Goal: Information Seeking & Learning: Find specific fact

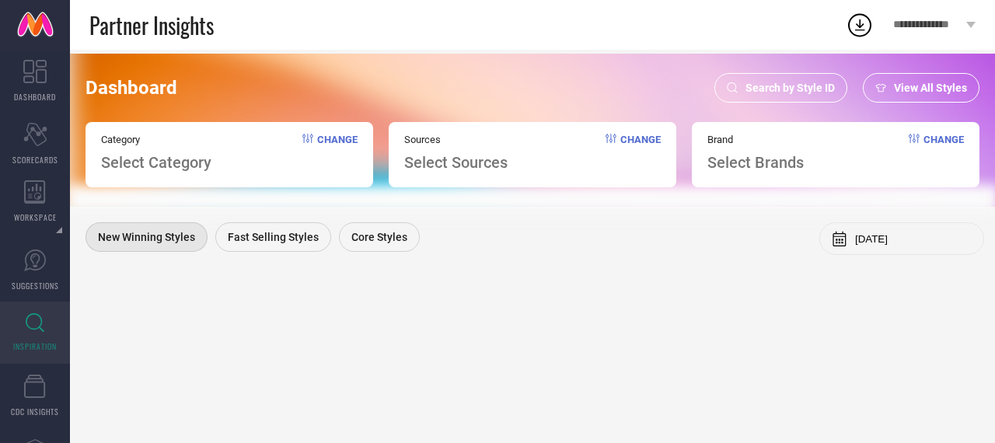
click at [763, 92] on span "Search by Style ID" at bounding box center [789, 88] width 89 height 12
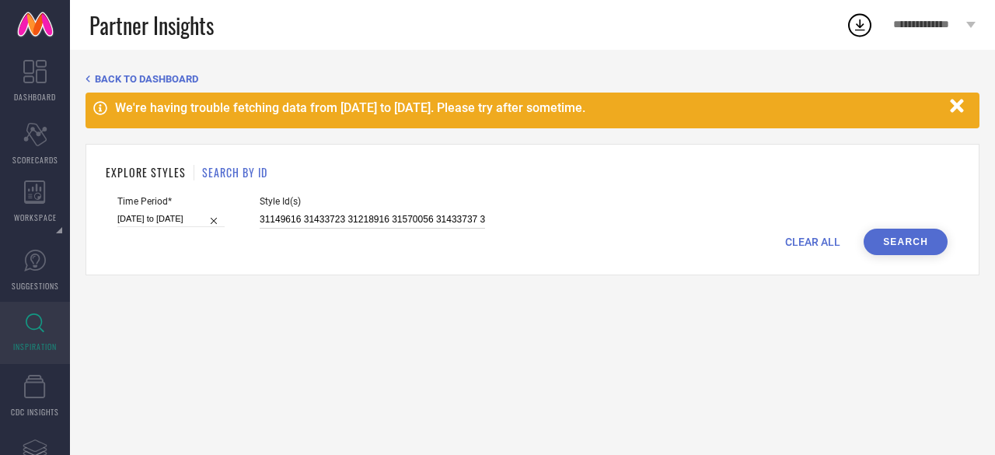
click at [315, 221] on input "31149616 31433723 31218916 31570056 31433737 31149660 31570147 31149594 3143373…" at bounding box center [372, 220] width 225 height 18
paste input "3492673 33746470 33873283 29293754 33885411 34183916 33187759 33689121 33691680…"
type input "33492673 33746470 33873283 29293754 33885411 34183916 33187759 33689121 3369168…"
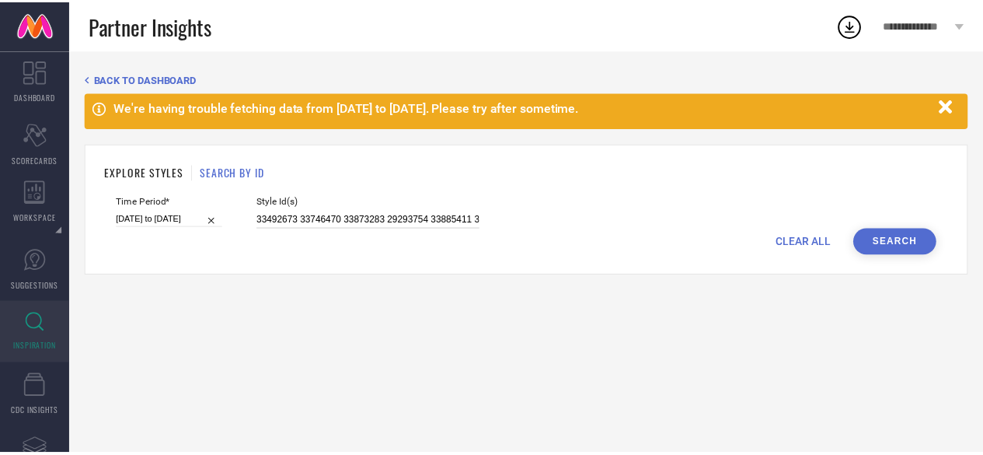
scroll to position [0, 300]
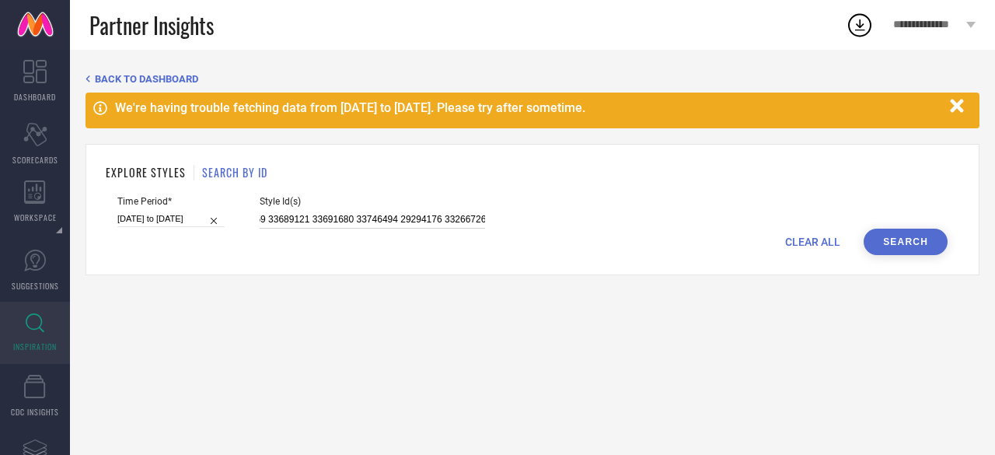
select select "2025"
select select "1"
select select "2025"
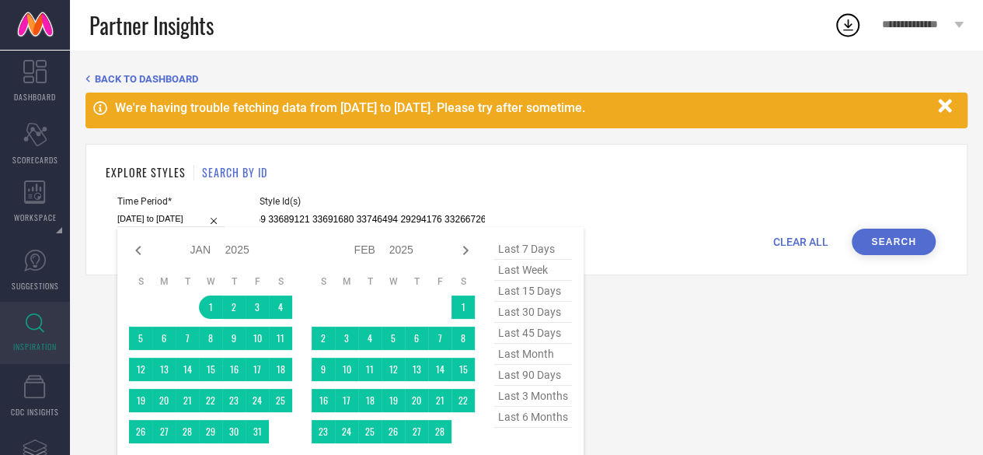
click at [168, 218] on input "[DATE] to [DATE]" at bounding box center [170, 219] width 107 height 16
type input "33492673 33746470 33873283 29293754 33885411 34183916 33187759 33689121 3369168…"
click at [469, 253] on icon at bounding box center [465, 250] width 19 height 19
select select "1"
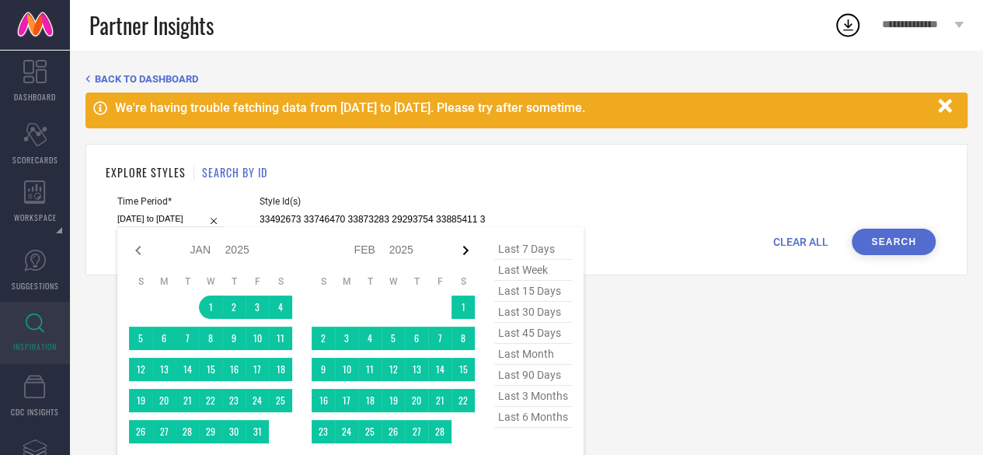
select select "2025"
select select "2"
select select "2025"
click at [469, 253] on icon at bounding box center [465, 250] width 19 height 19
select select "2"
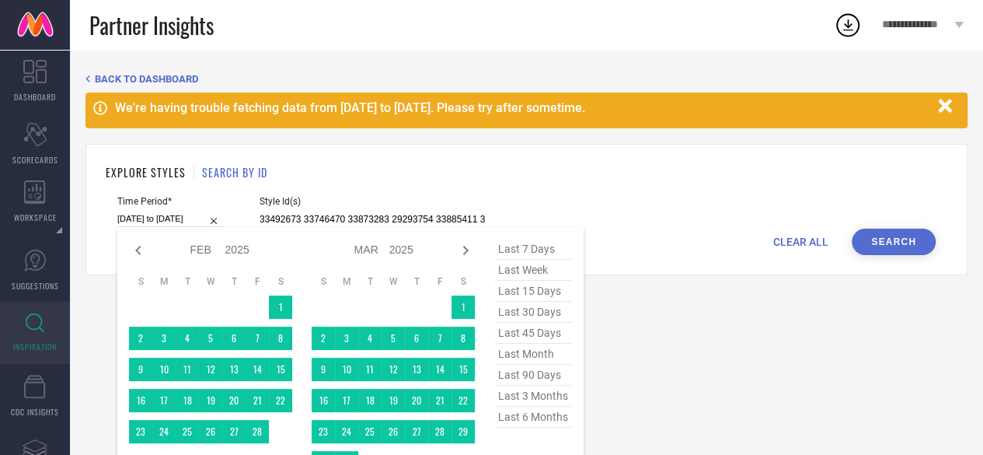
select select "2025"
select select "3"
select select "2025"
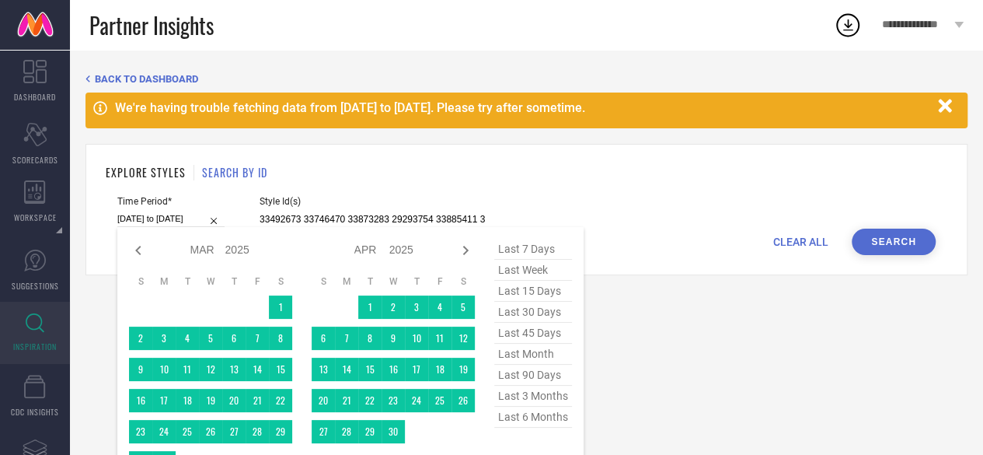
click at [469, 253] on icon at bounding box center [465, 250] width 19 height 19
select select "3"
select select "2025"
select select "4"
select select "2025"
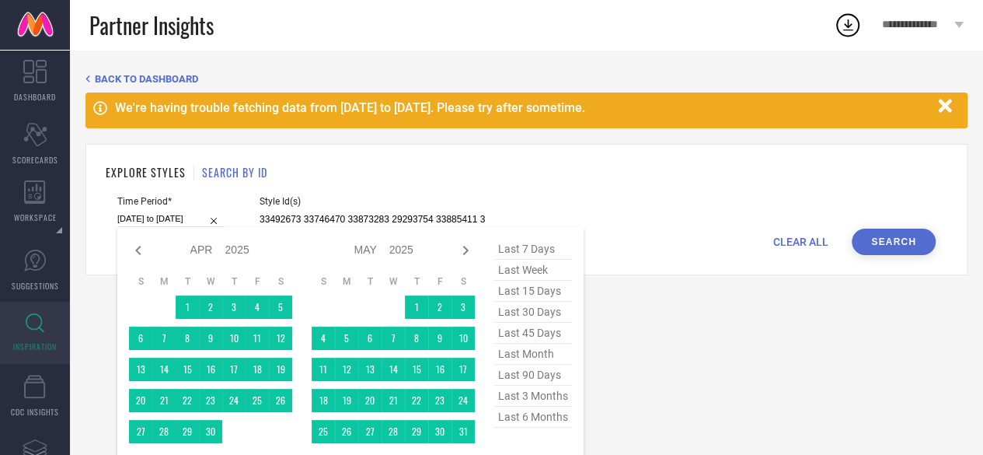
click at [469, 253] on icon at bounding box center [465, 250] width 19 height 19
select select "4"
select select "2025"
select select "5"
select select "2025"
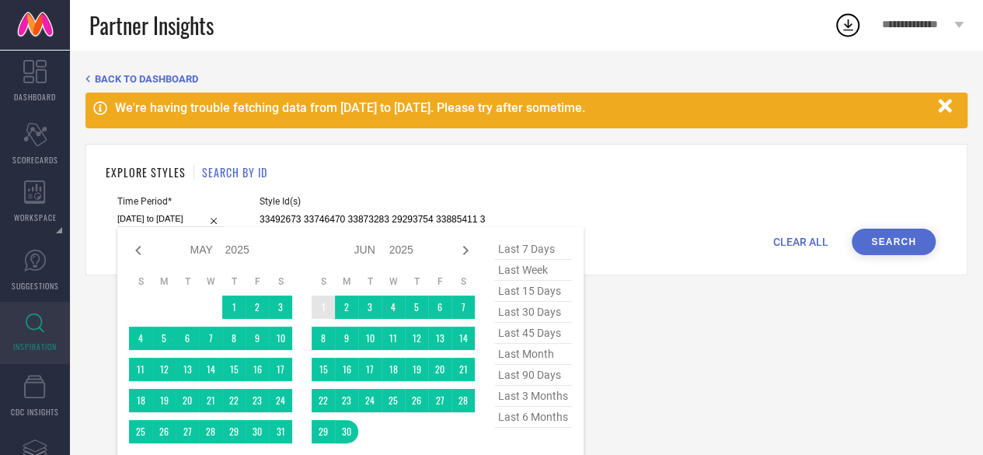
type input "After [DATE]"
click at [322, 307] on td "1" at bounding box center [323, 306] width 23 height 23
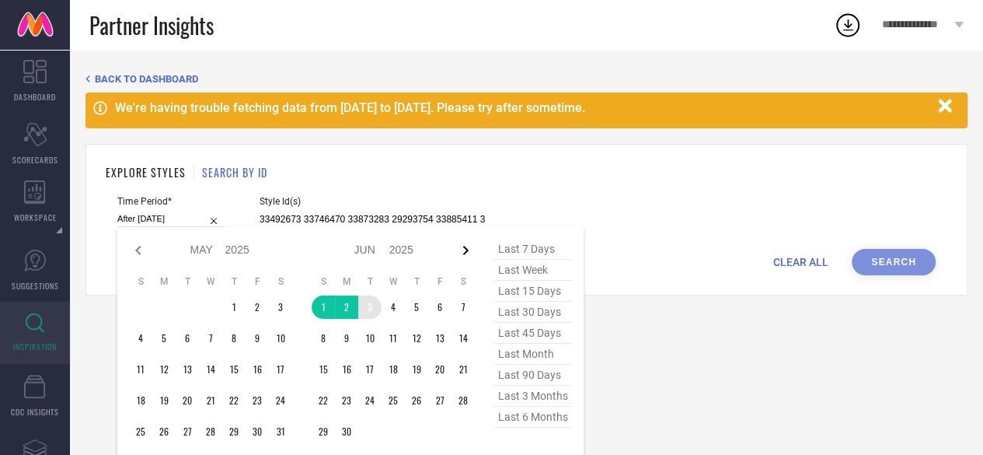
click at [469, 251] on icon at bounding box center [465, 250] width 19 height 19
select select "5"
select select "2025"
select select "6"
select select "2025"
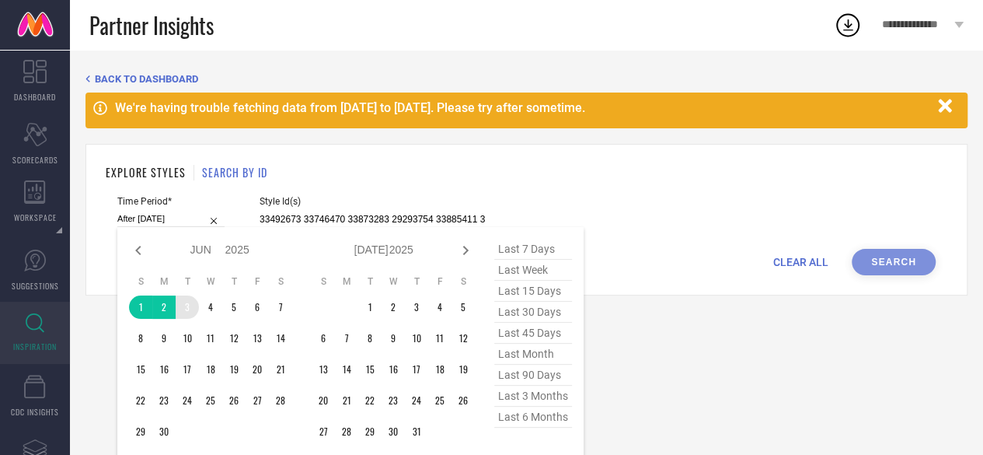
click at [469, 251] on icon at bounding box center [465, 250] width 19 height 19
select select "6"
select select "2025"
select select "7"
select select "2025"
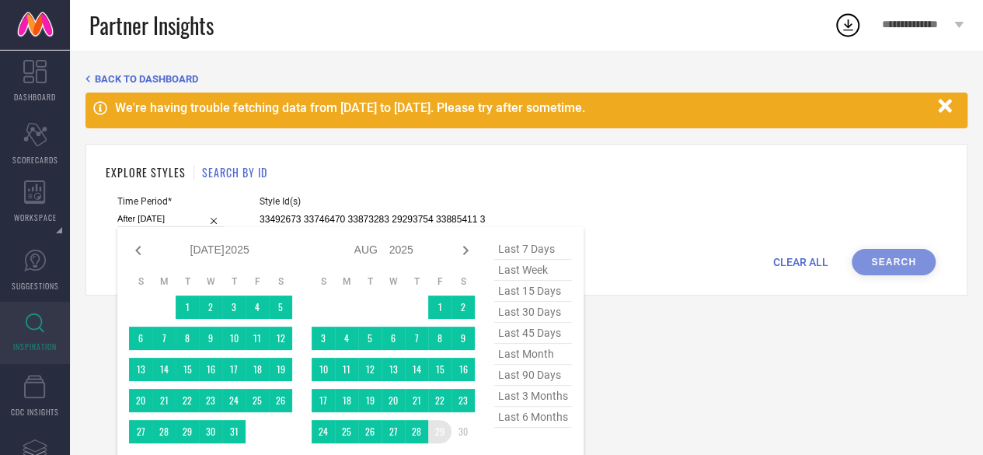
type input "[DATE] to [DATE]"
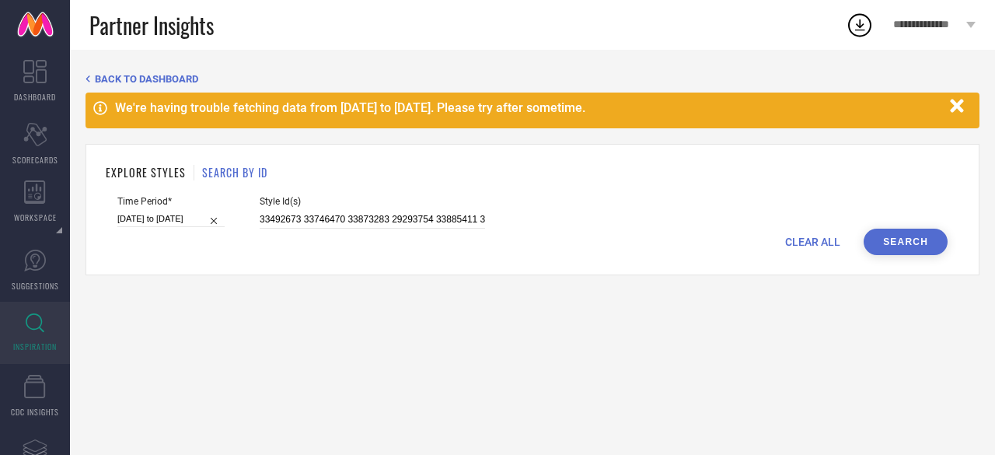
click at [894, 244] on button "Search" at bounding box center [905, 241] width 84 height 26
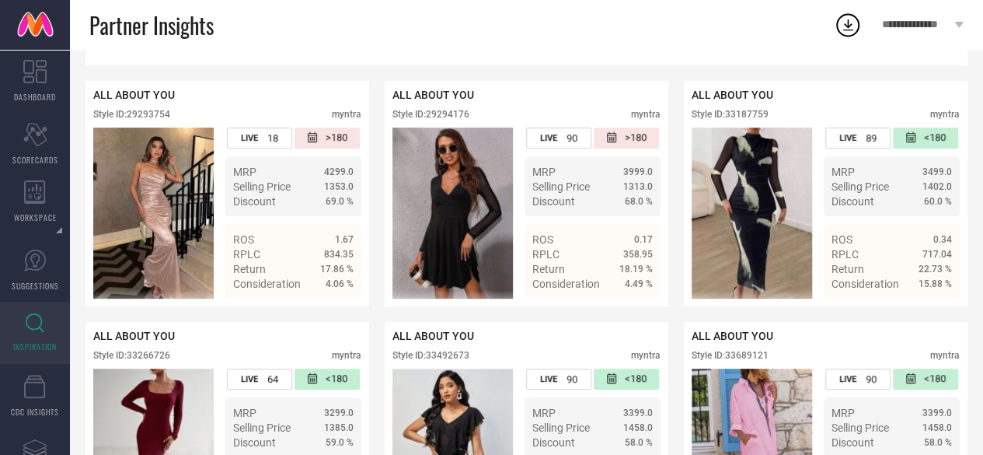
scroll to position [330, 0]
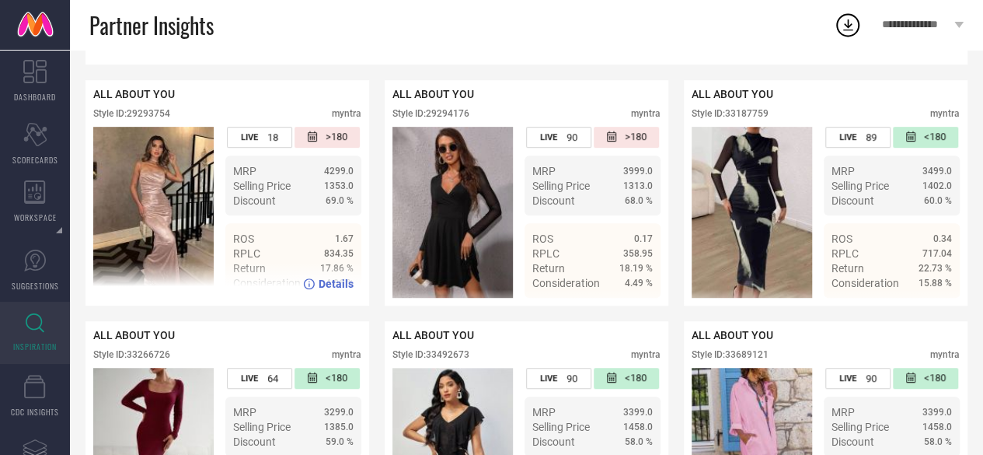
click at [151, 111] on div "Style ID: 29293754" at bounding box center [131, 113] width 77 height 11
copy div "29293754"
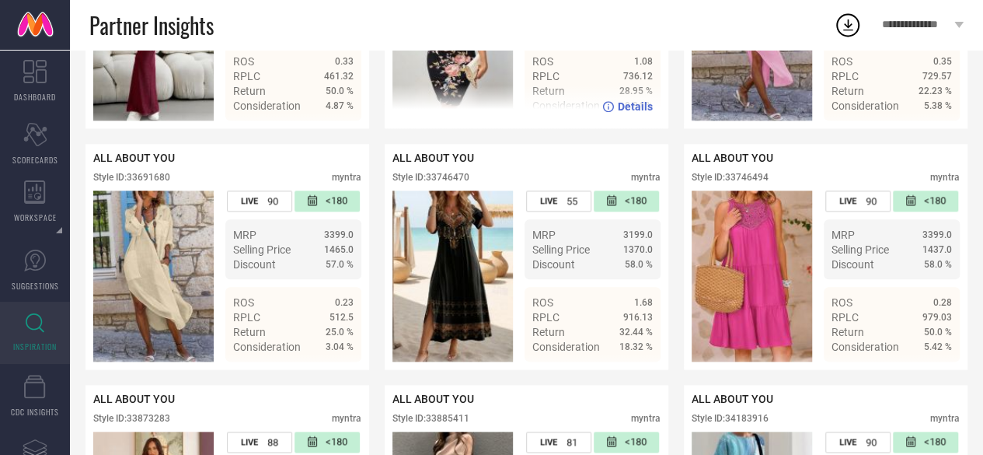
scroll to position [749, 0]
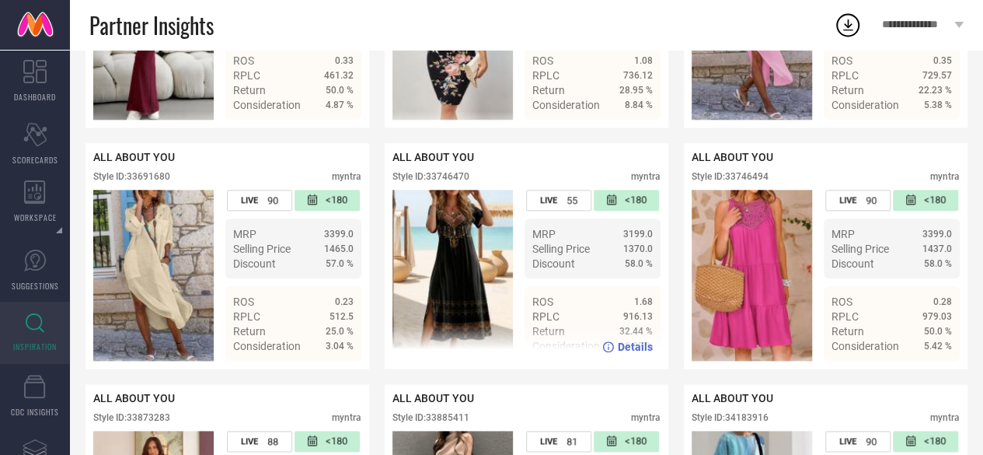
click at [444, 182] on div "Style ID: 33746470" at bounding box center [430, 176] width 77 height 11
copy div "33746470"
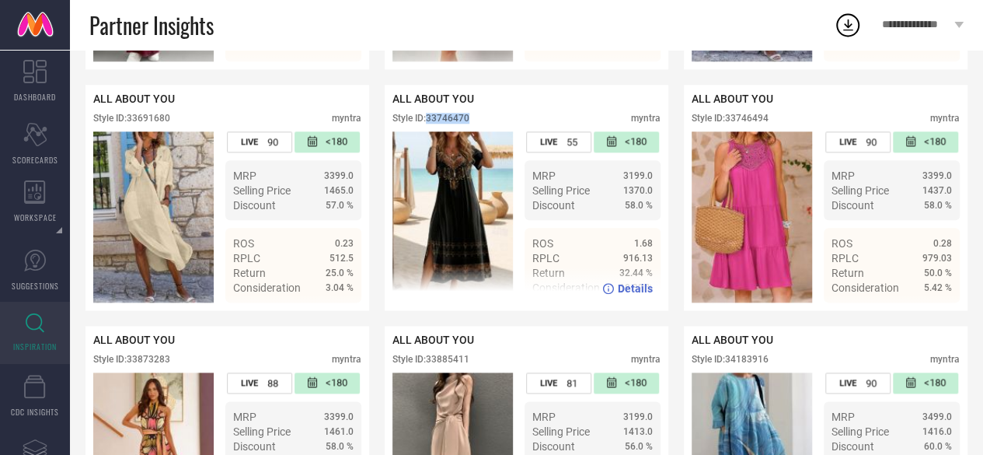
scroll to position [810, 0]
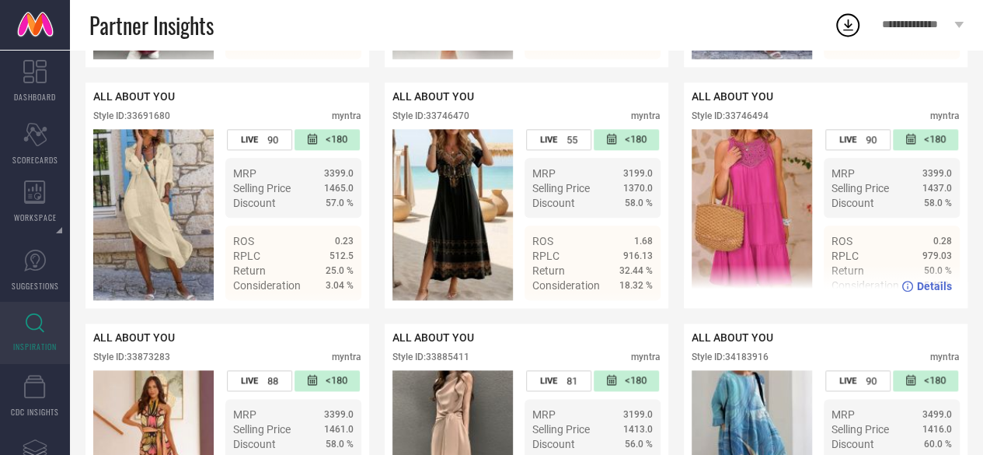
click at [739, 121] on div "Style ID: 33746494" at bounding box center [730, 115] width 77 height 11
copy div "33746494"
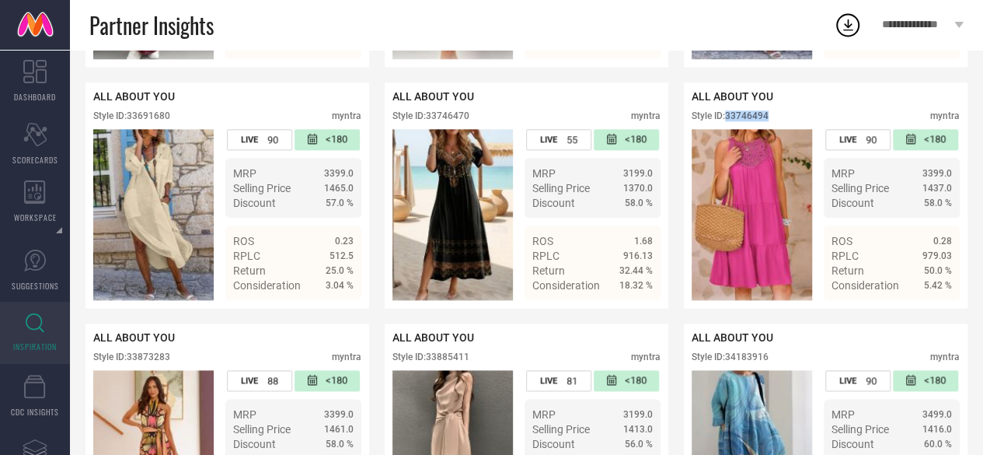
scroll to position [941, 0]
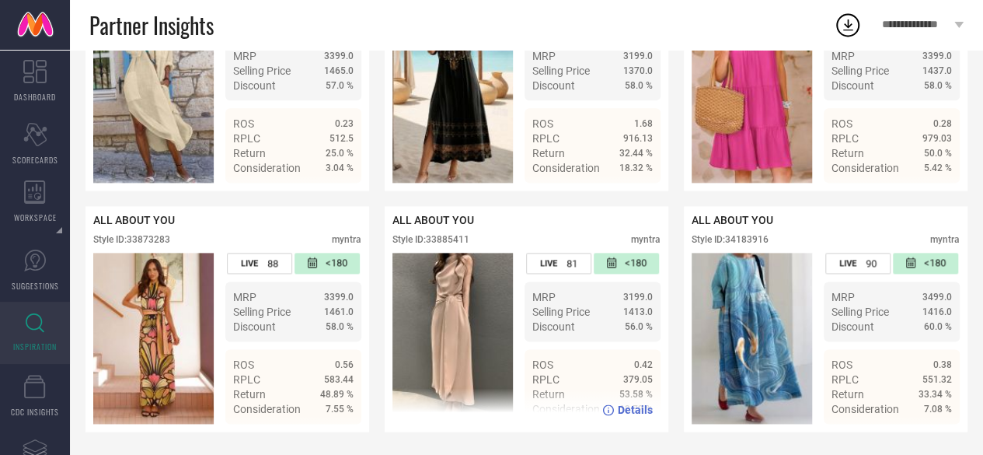
click at [444, 235] on div "Style ID: 33885411" at bounding box center [430, 239] width 77 height 11
copy div "33885411"
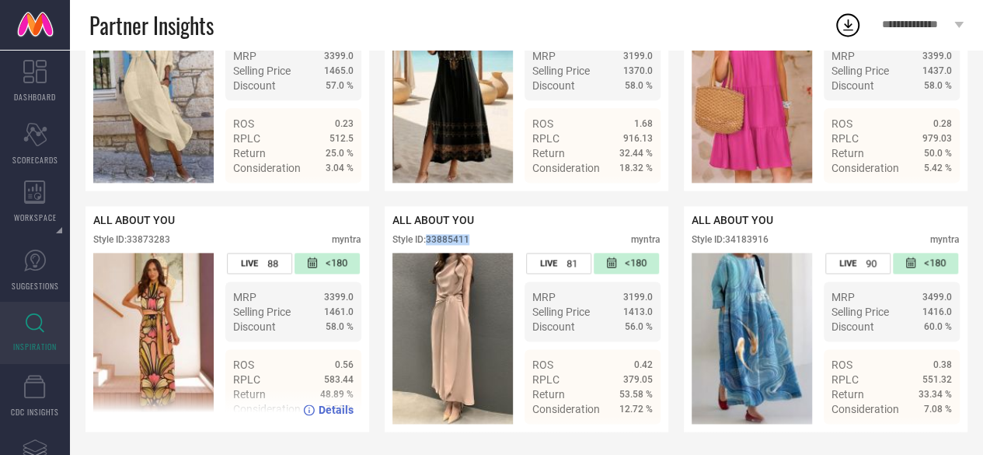
scroll to position [0, 0]
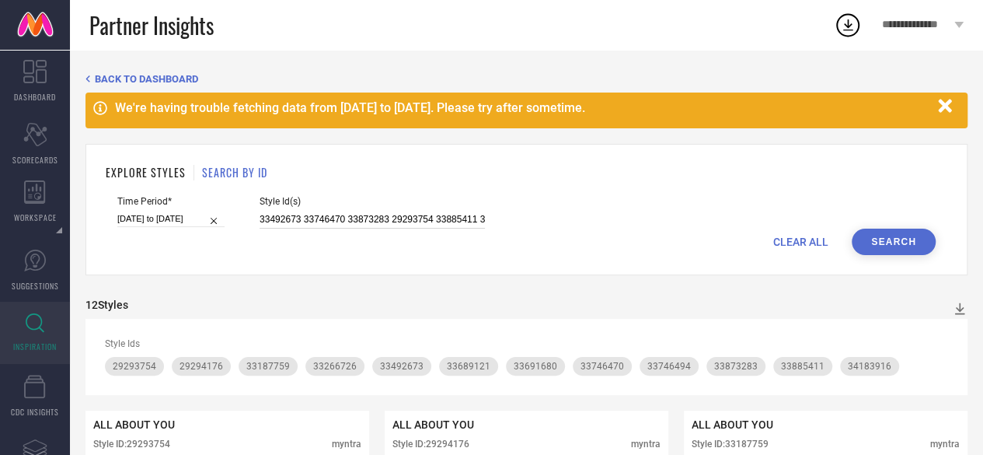
click at [340, 215] on input "33492673 33746470 33873283 29293754 33885411 34183916 33187759 33689121 3369168…" at bounding box center [372, 220] width 225 height 18
paste input "882709 33634563 33740548 32998849 33746390 33873304 33688166 33873272 32985841 …"
click at [868, 246] on button "Search" at bounding box center [894, 241] width 84 height 26
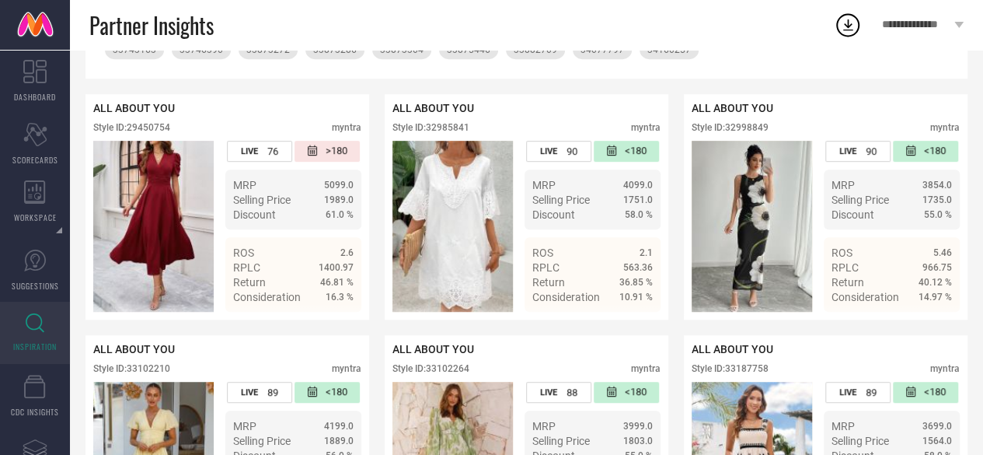
scroll to position [341, 0]
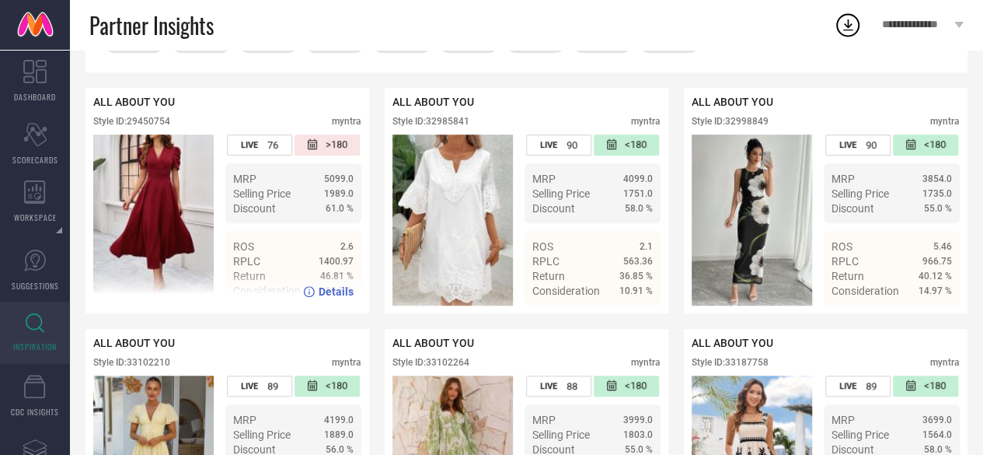
click at [157, 122] on div "Style ID: 29450754" at bounding box center [131, 121] width 77 height 11
copy div "29450754"
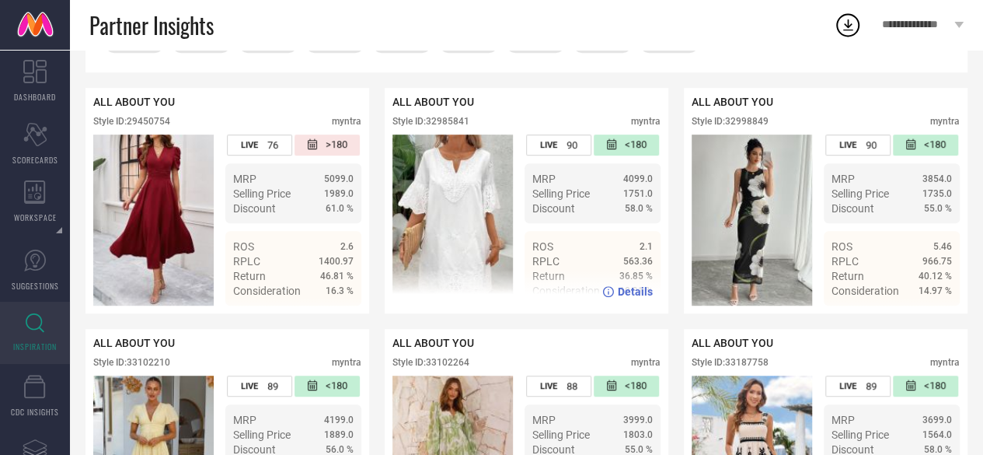
click at [462, 120] on div "Style ID: 32985841" at bounding box center [430, 121] width 77 height 11
copy div "32985841"
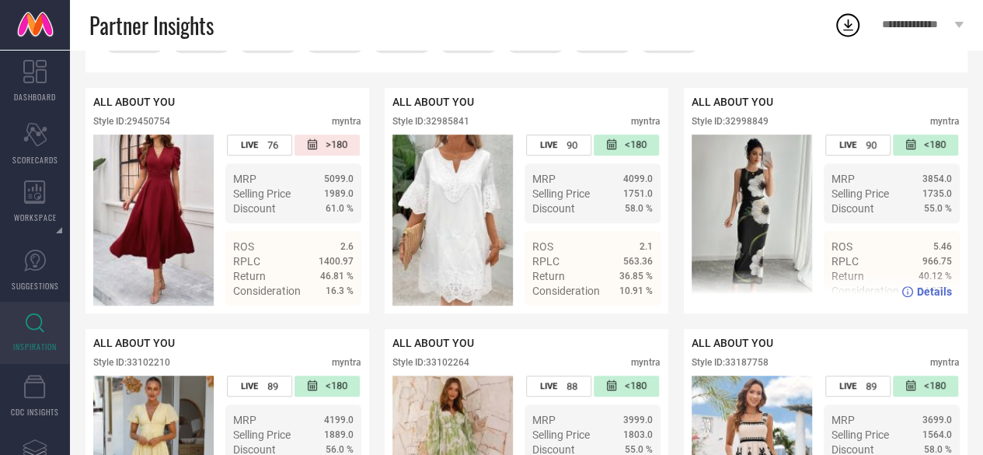
click at [752, 120] on div "Style ID: 32998849" at bounding box center [730, 121] width 77 height 11
copy div "32998849"
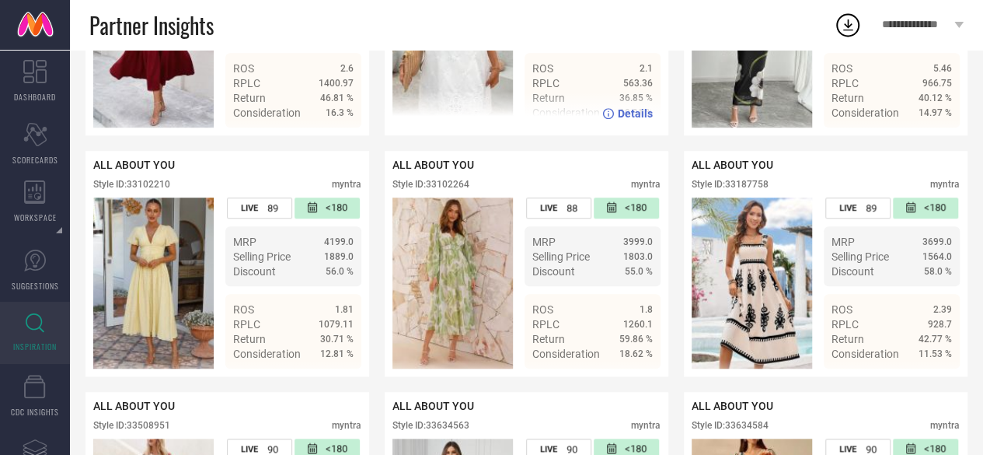
scroll to position [520, 0]
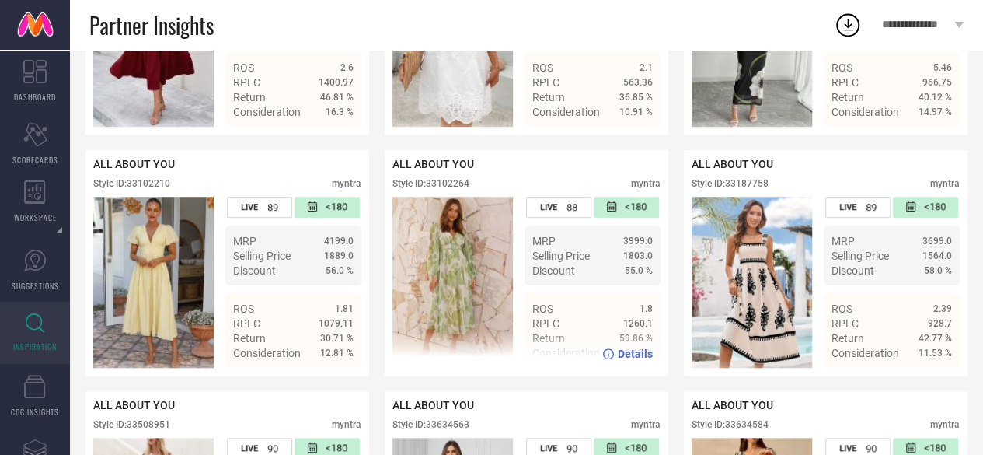
click at [456, 189] on div "Style ID: 33102264" at bounding box center [430, 183] width 77 height 11
copy div "33102264"
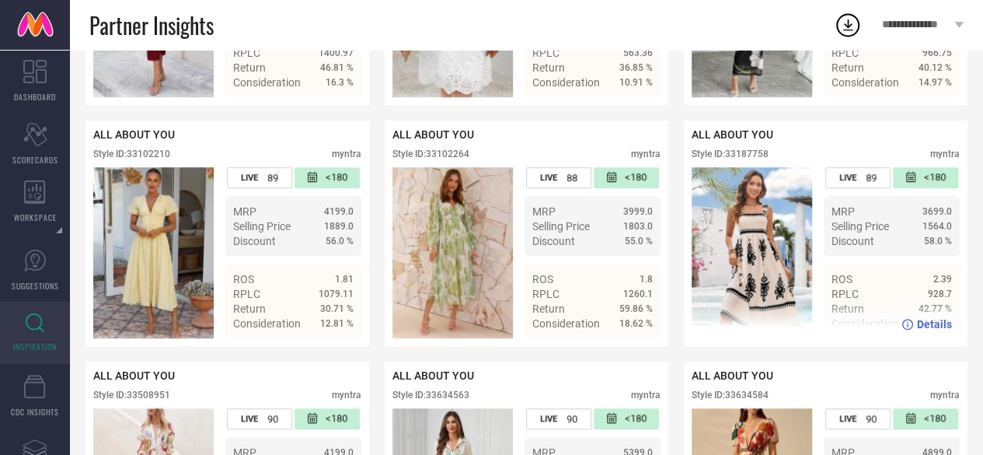
click at [749, 159] on div "Style ID: 33187758" at bounding box center [730, 153] width 77 height 11
copy div "33187758"
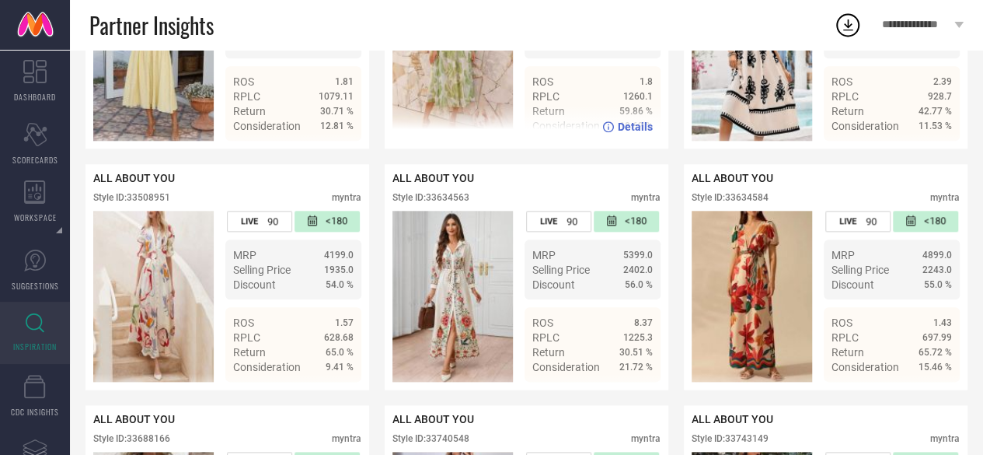
scroll to position [795, 0]
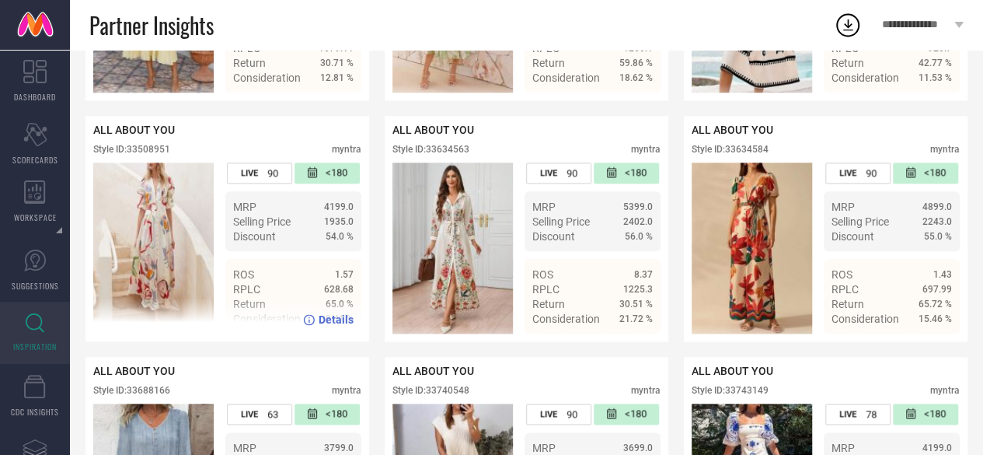
click at [151, 155] on div "Style ID: 33508951" at bounding box center [131, 149] width 77 height 11
copy div "33508951"
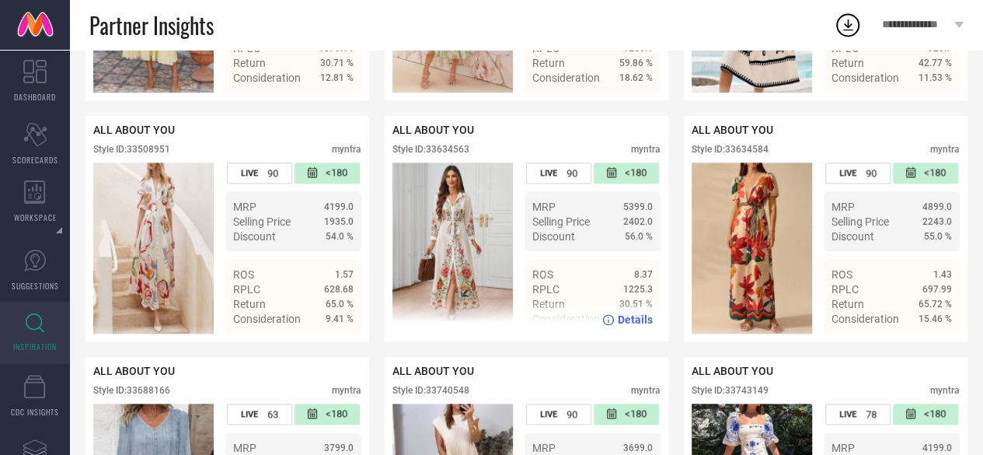
click at [457, 155] on div "Style ID: 33634563" at bounding box center [430, 149] width 77 height 11
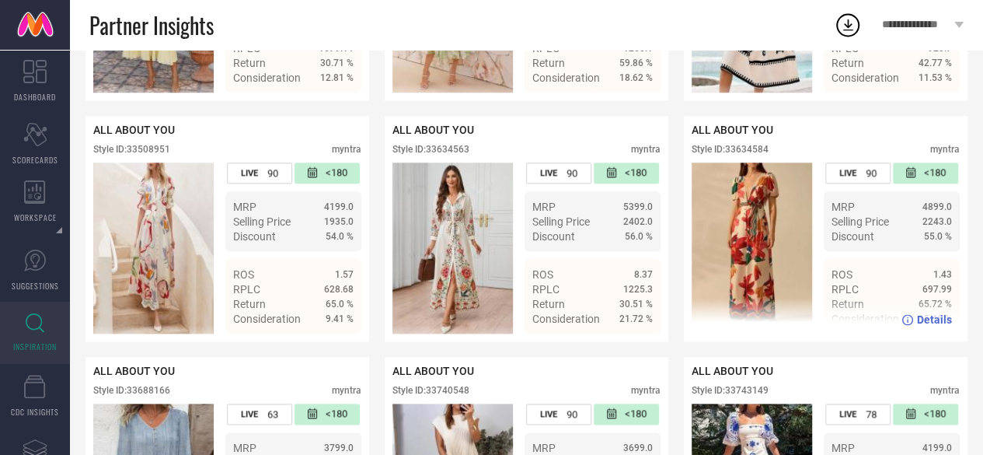
click at [755, 153] on div "Style ID: 33634584" at bounding box center [730, 149] width 77 height 11
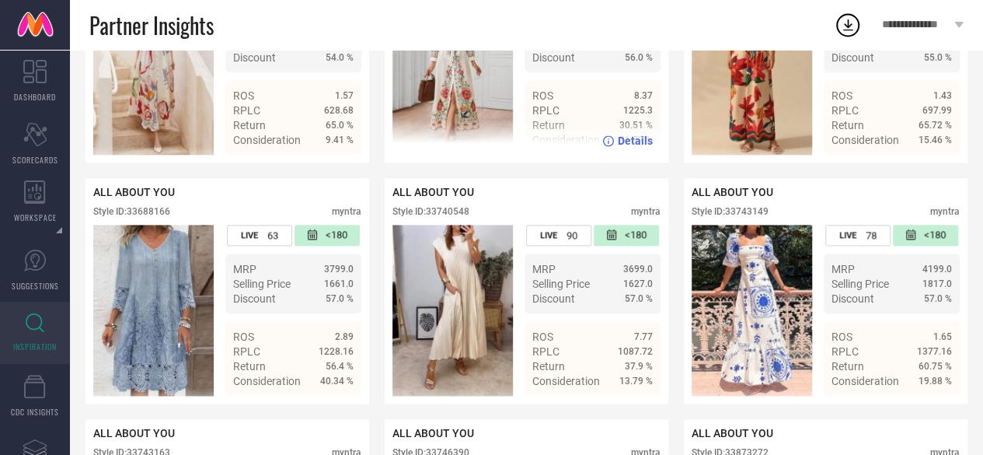
scroll to position [1051, 0]
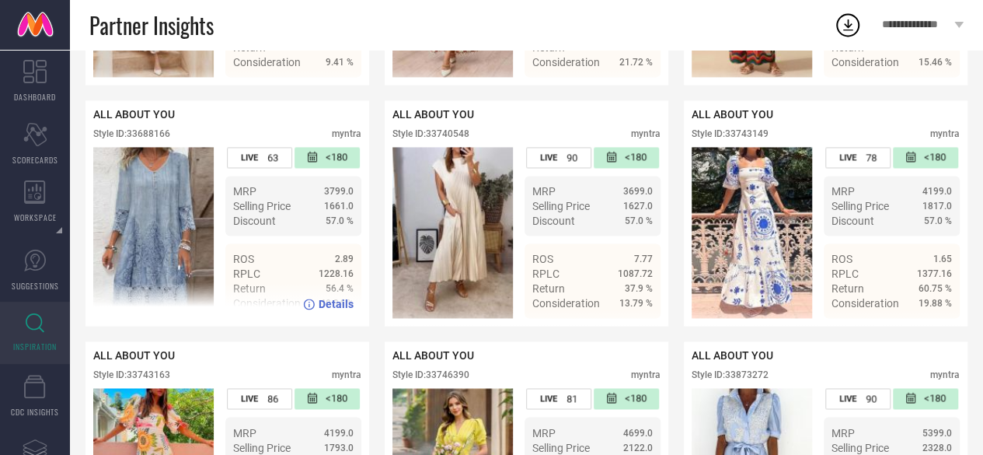
click at [145, 139] on div "Style ID: 33688166" at bounding box center [131, 133] width 77 height 11
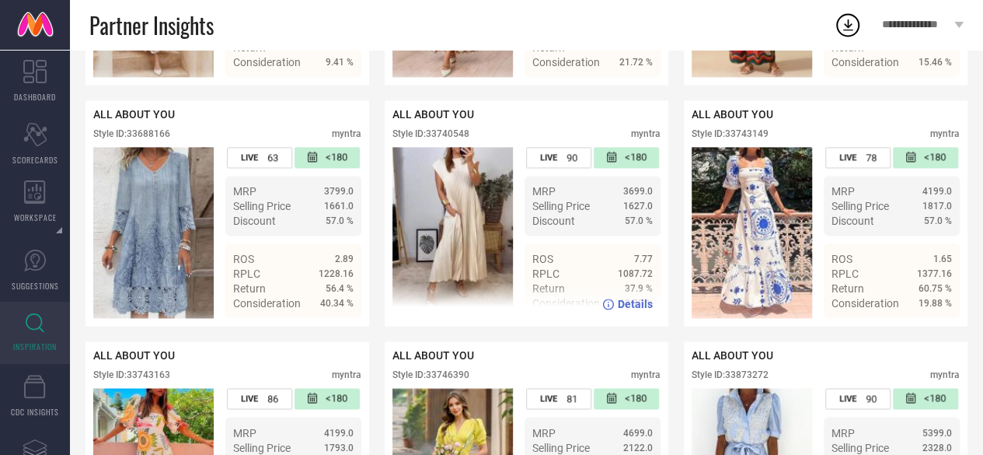
click at [453, 139] on div "Style ID: 33740548" at bounding box center [430, 133] width 77 height 11
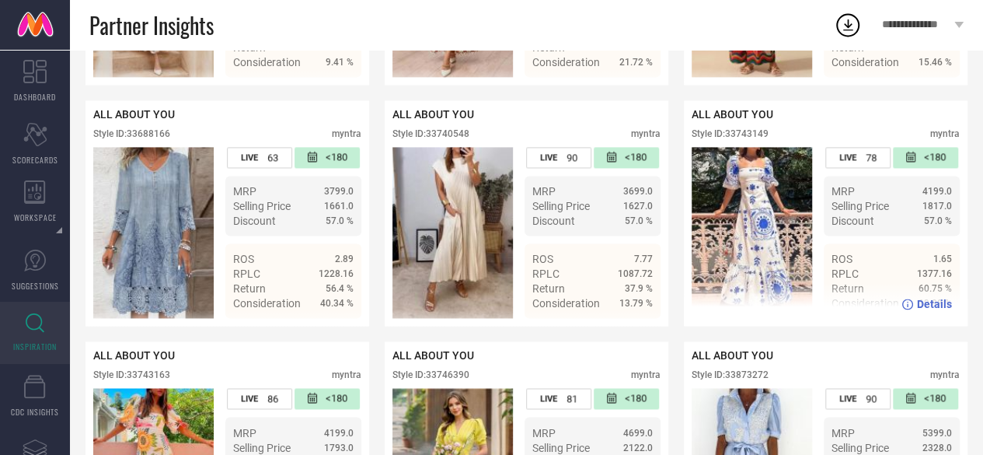
click at [749, 139] on div "Style ID: 33743149" at bounding box center [730, 133] width 77 height 11
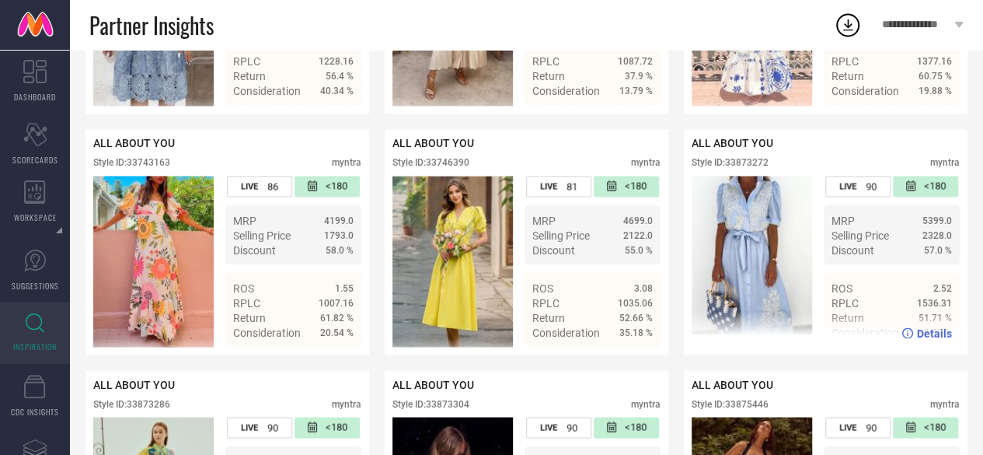
scroll to position [1266, 0]
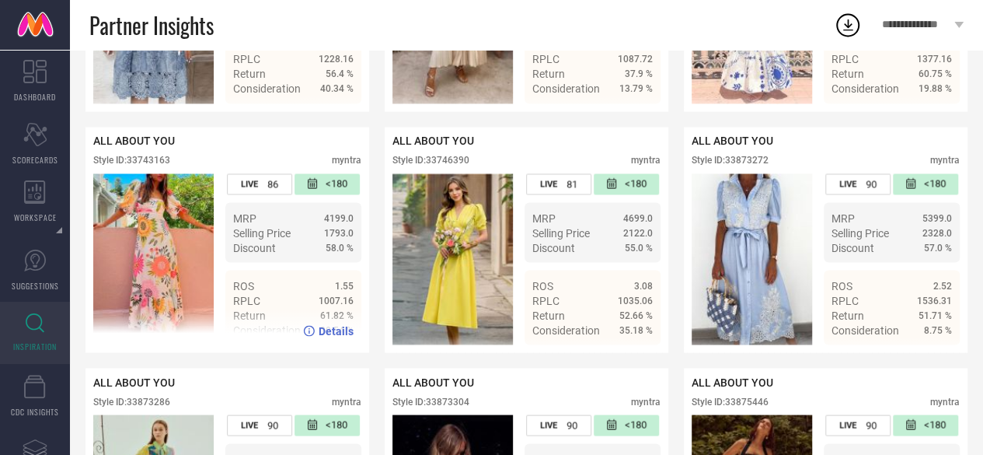
click at [156, 166] on div "Style ID: 33743163" at bounding box center [131, 160] width 77 height 11
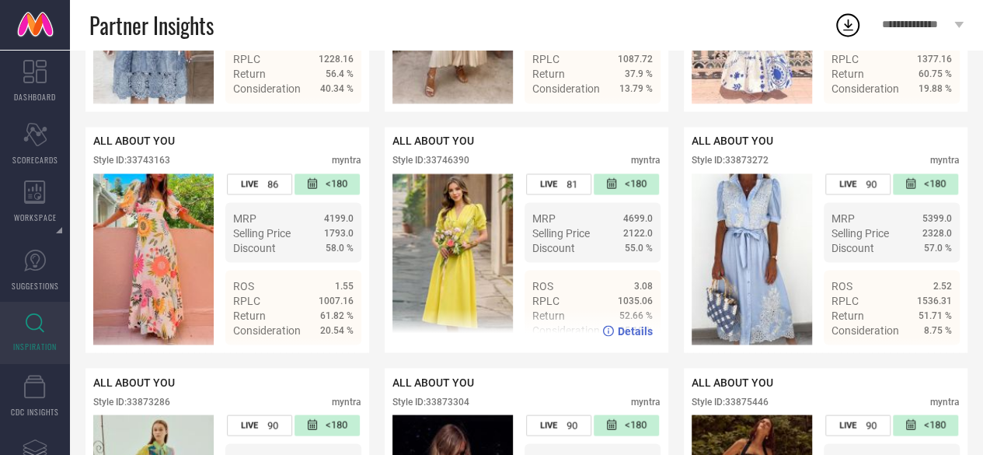
click at [446, 166] on div "Style ID: 33746390" at bounding box center [430, 160] width 77 height 11
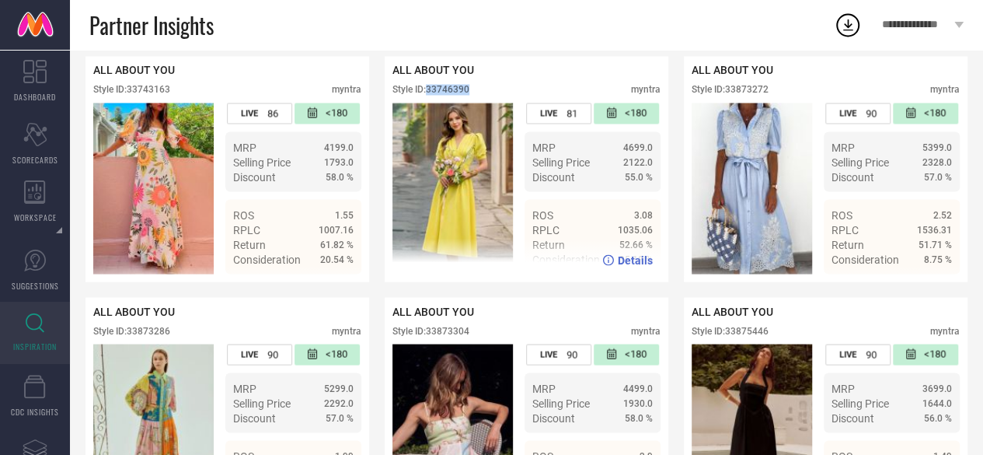
scroll to position [1299, 0]
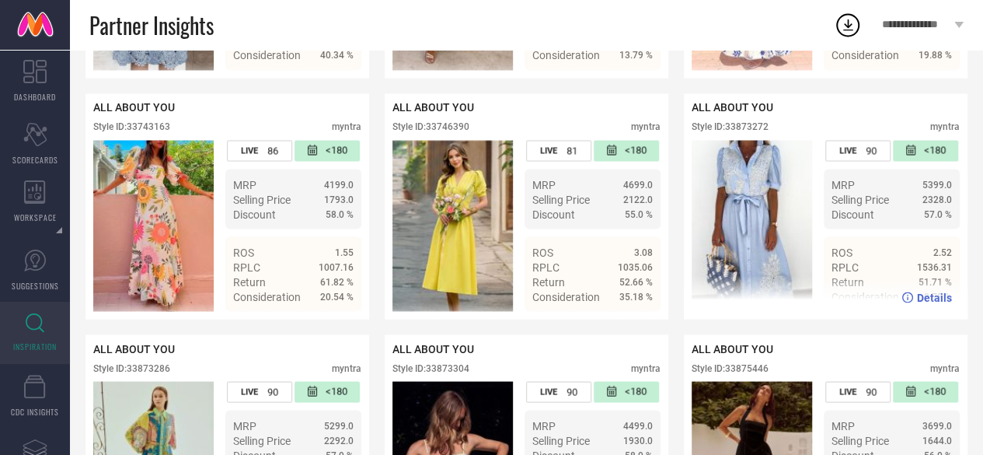
click at [760, 132] on div "Style ID: 33873272" at bounding box center [730, 126] width 77 height 11
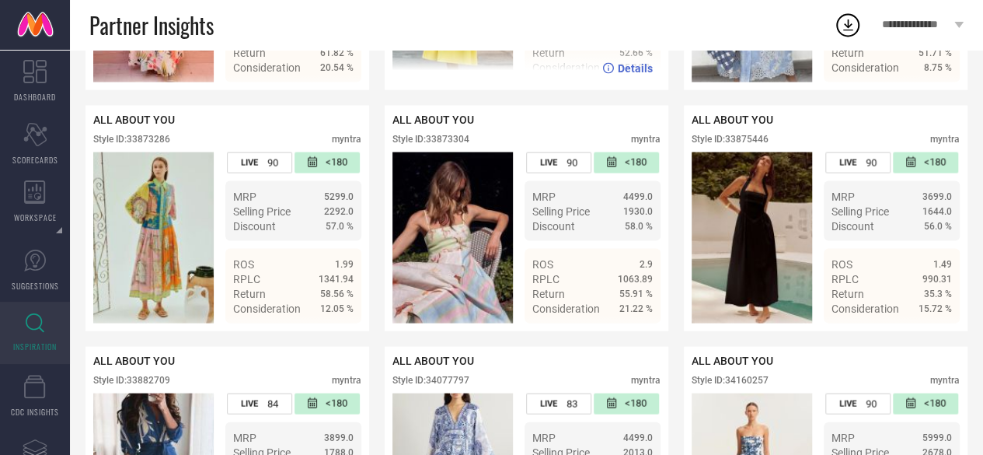
scroll to position [1549, 0]
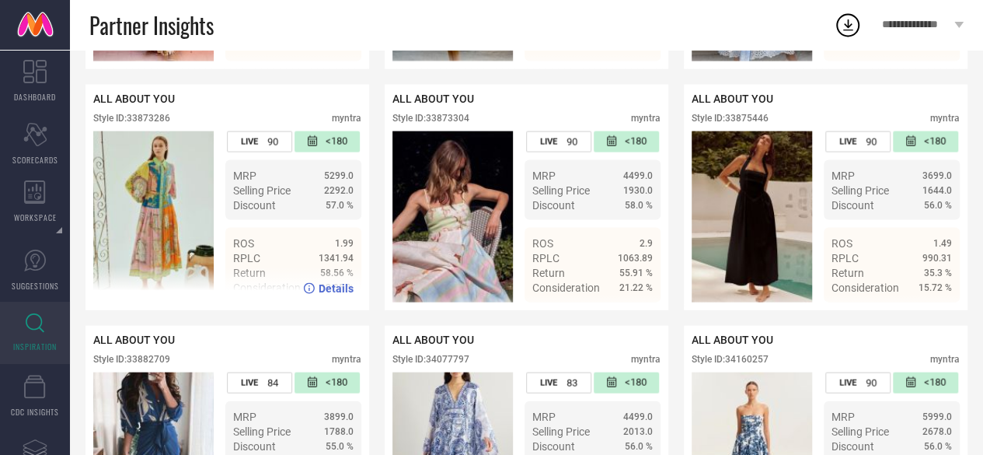
click at [145, 124] on div "Style ID: 33873286" at bounding box center [131, 118] width 77 height 11
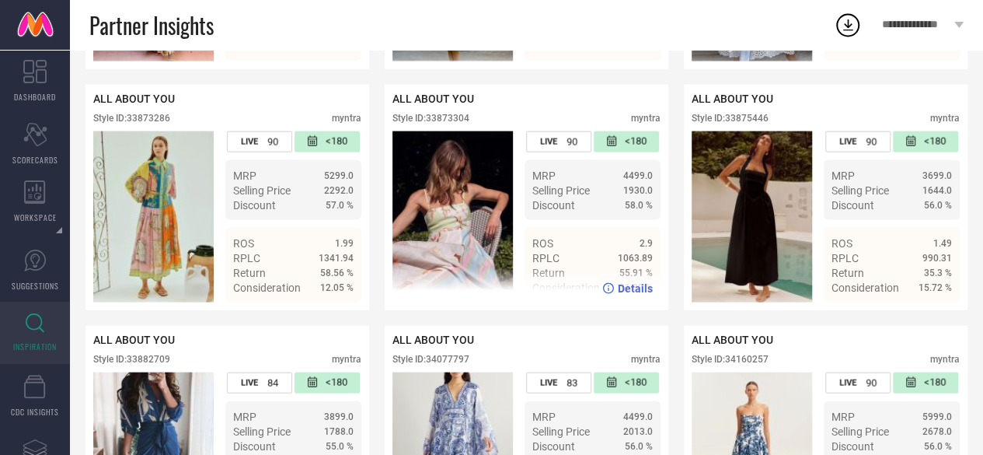
click at [455, 124] on div "Style ID: 33873304" at bounding box center [430, 118] width 77 height 11
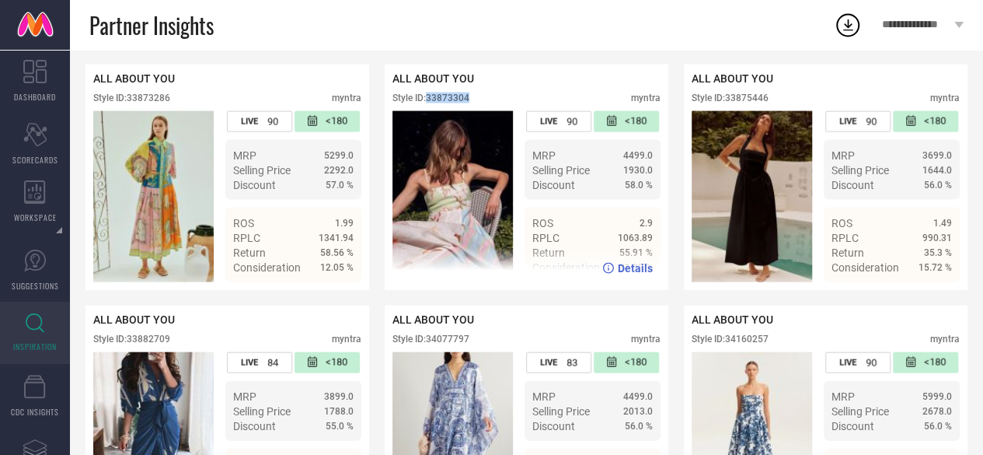
scroll to position [1570, 0]
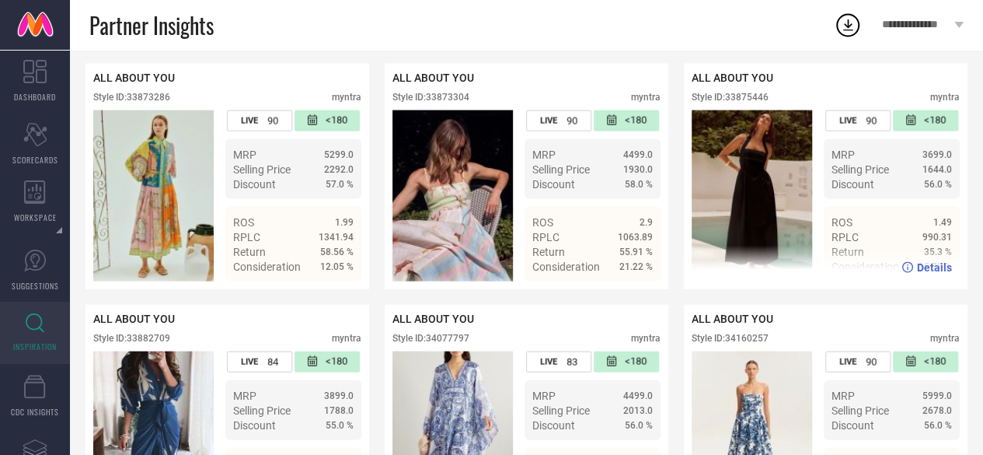
click at [749, 103] on div "Style ID: 33875446" at bounding box center [730, 97] width 77 height 11
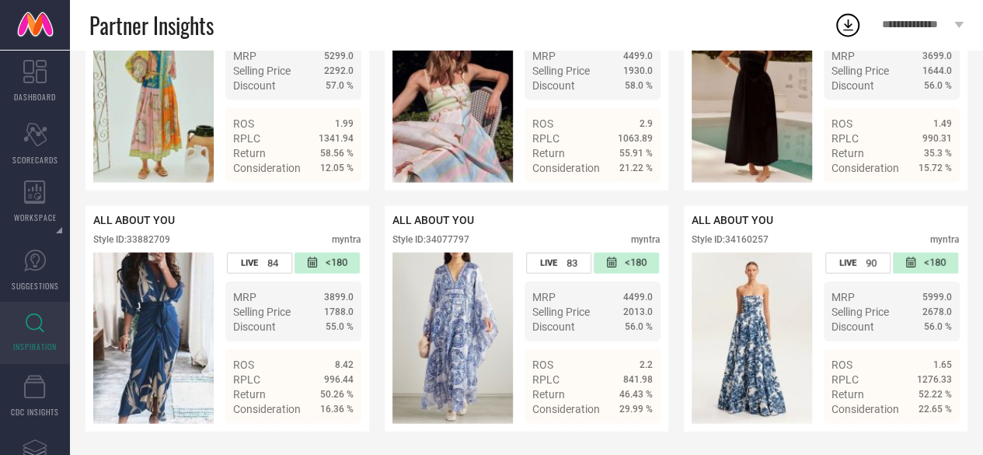
scroll to position [1692, 0]
click at [152, 234] on div "Style ID: 33882709" at bounding box center [131, 239] width 77 height 11
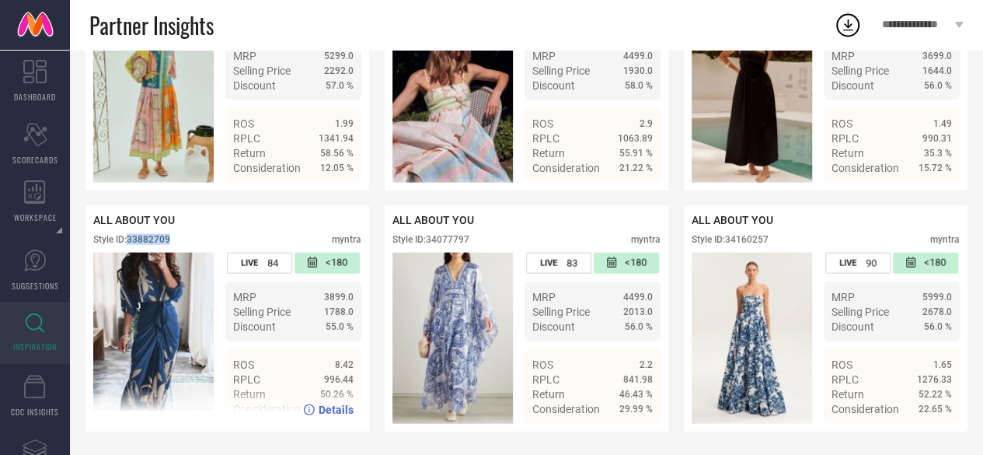
click at [152, 234] on div "Style ID: 33882709" at bounding box center [131, 239] width 77 height 11
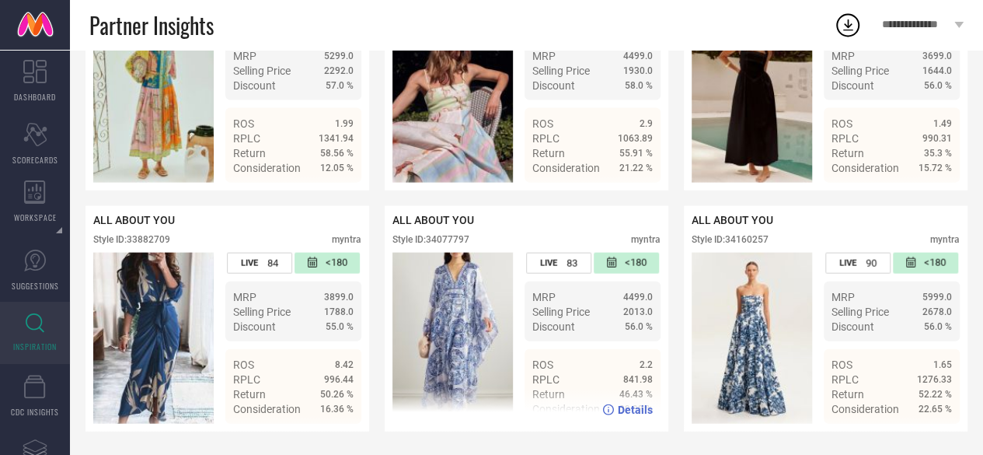
click at [458, 234] on div "Style ID: 34077797" at bounding box center [430, 239] width 77 height 11
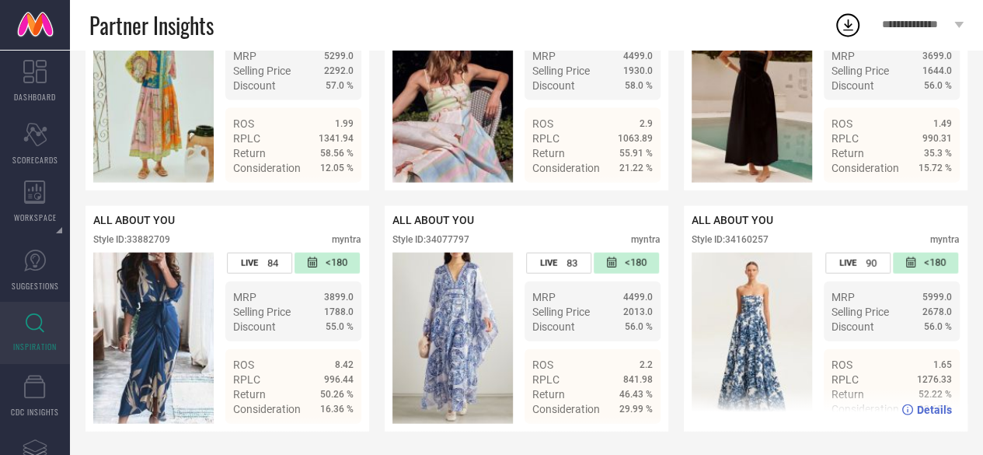
click at [751, 235] on div "Style ID: 34160257" at bounding box center [730, 239] width 77 height 11
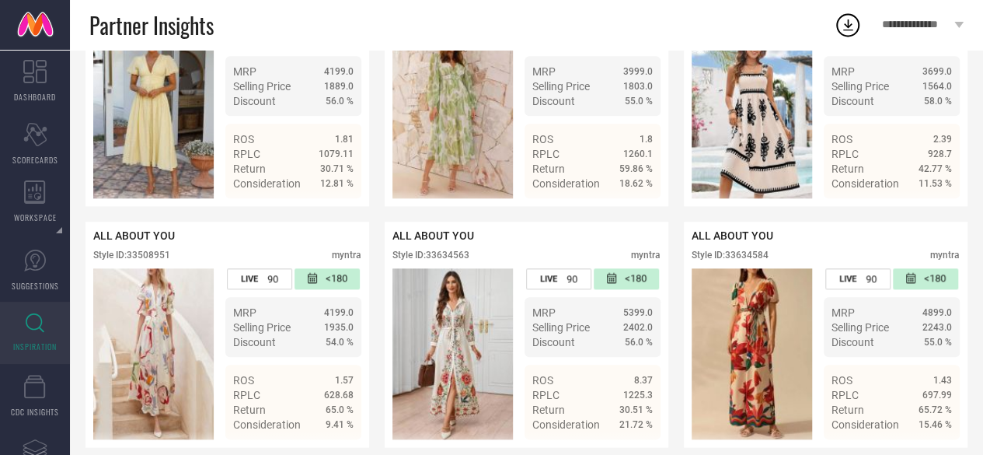
scroll to position [0, 0]
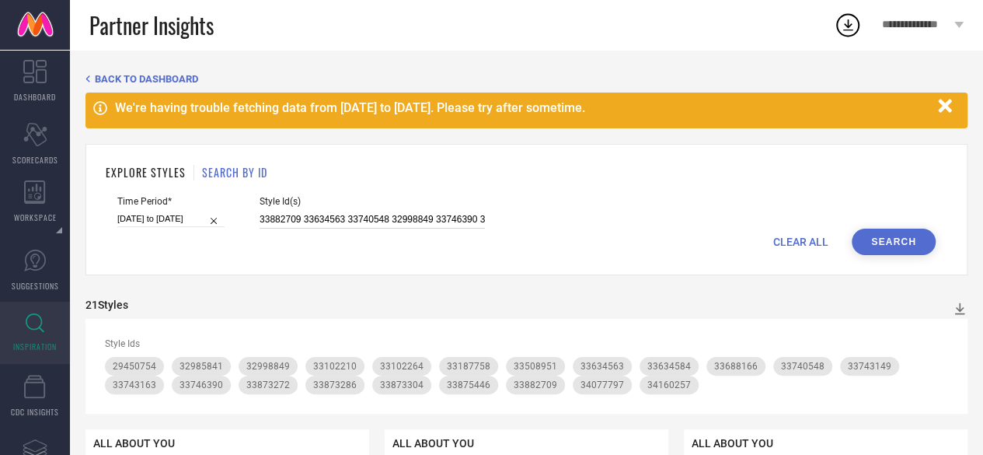
click at [331, 221] on input "33882709 33634563 33740548 32998849 33746390 33873304 33688166 33873272 3298584…" at bounding box center [372, 220] width 225 height 18
paste input "04000 33510843 33743157 33102262 34205610 33743148 33589686 33102227 33667730 2…"
click at [897, 250] on button "Search" at bounding box center [894, 241] width 84 height 26
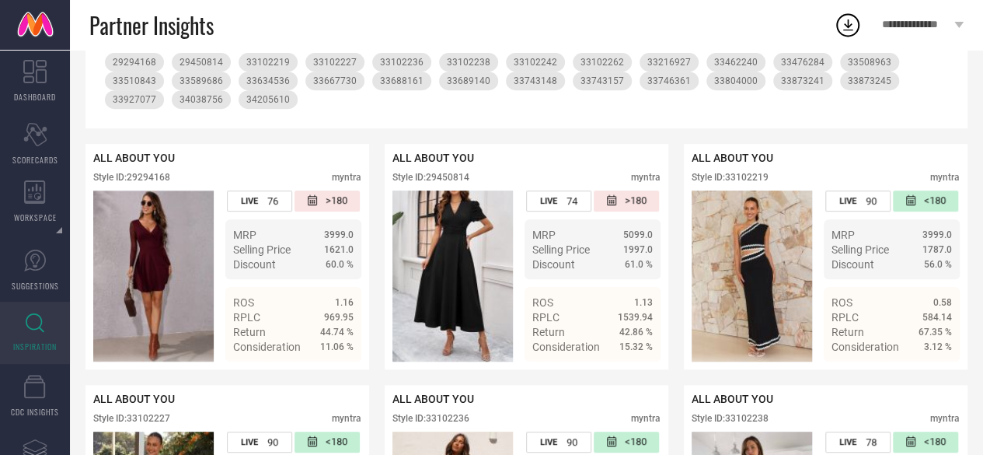
scroll to position [337, 0]
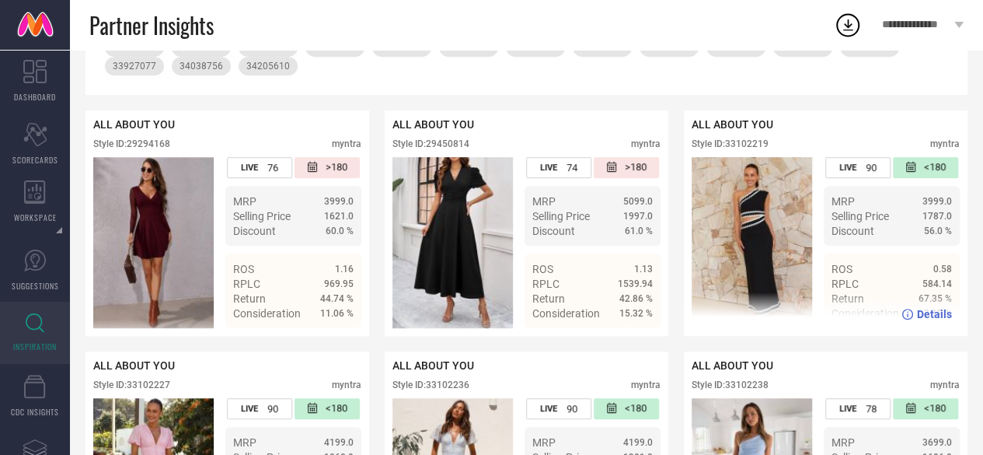
click at [745, 148] on div "Style ID: 33102219" at bounding box center [730, 143] width 77 height 11
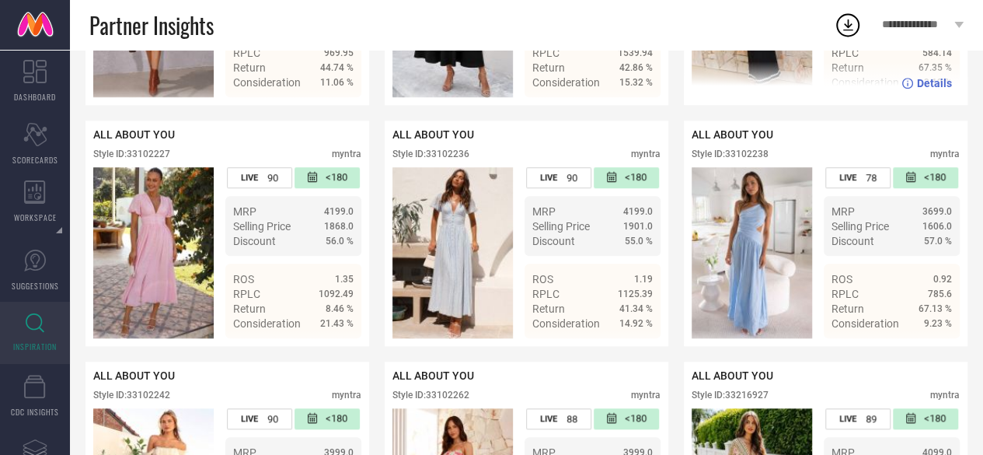
scroll to position [570, 0]
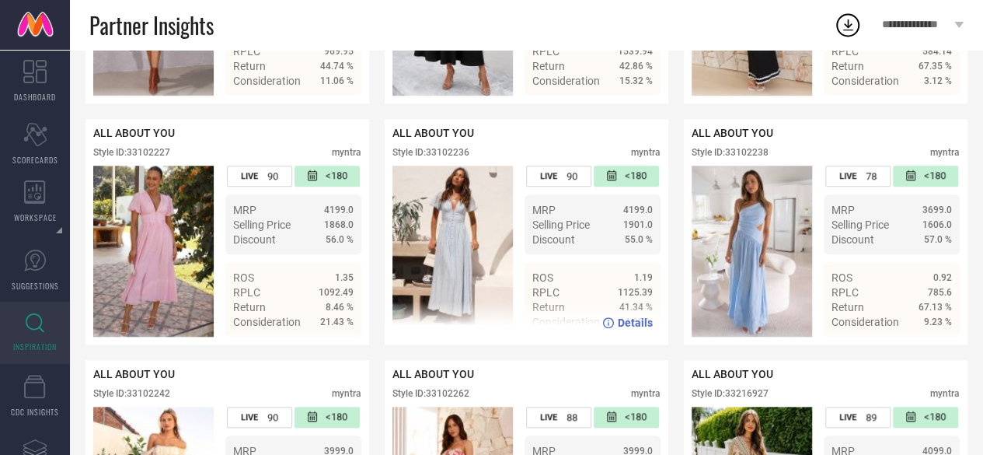
click at [455, 158] on div "Style ID: 33102236" at bounding box center [430, 152] width 77 height 11
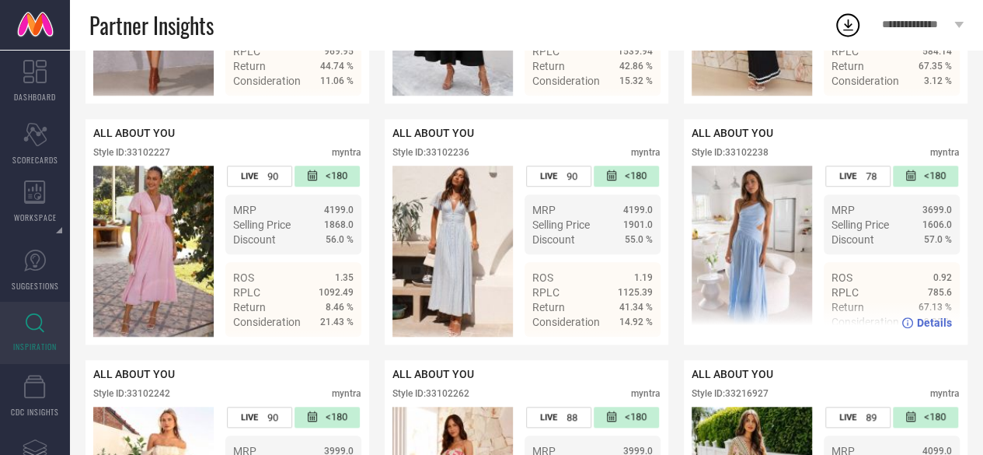
click at [744, 158] on div "Style ID: 33102238" at bounding box center [730, 152] width 77 height 11
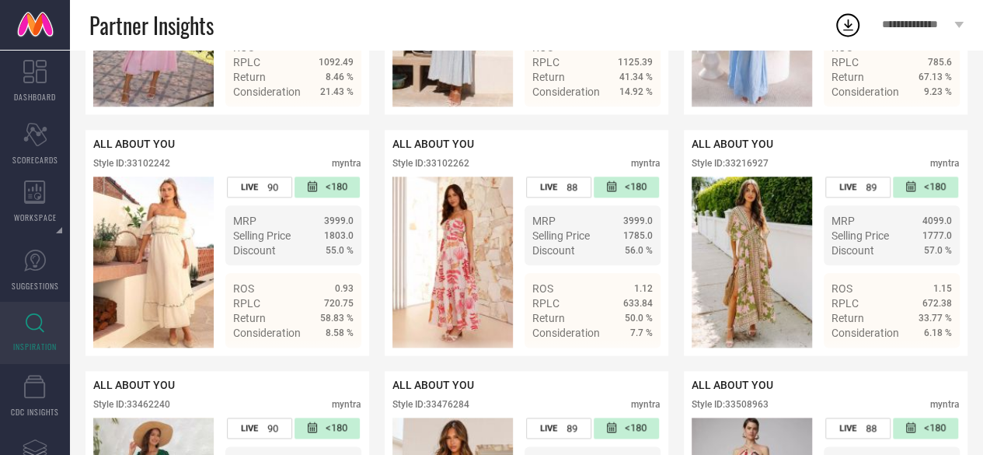
scroll to position [801, 0]
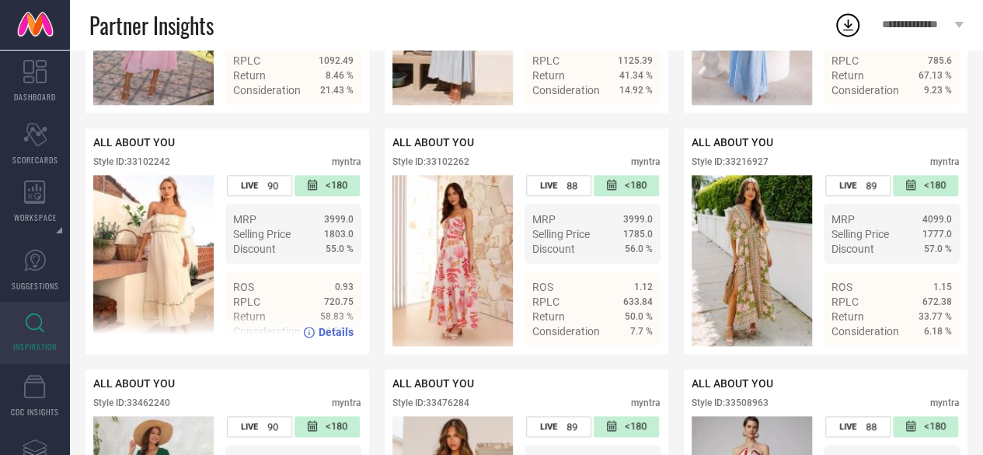
click at [159, 167] on div "Style ID: 33102242" at bounding box center [131, 161] width 77 height 11
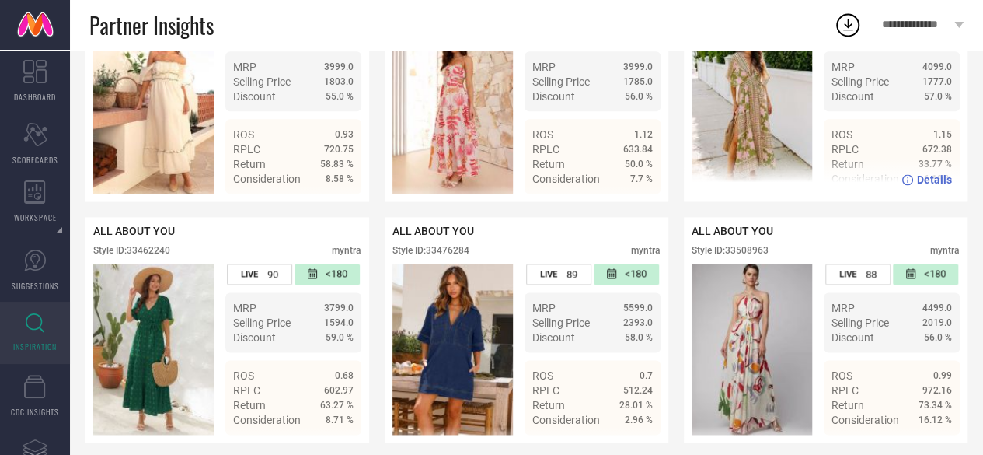
scroll to position [854, 0]
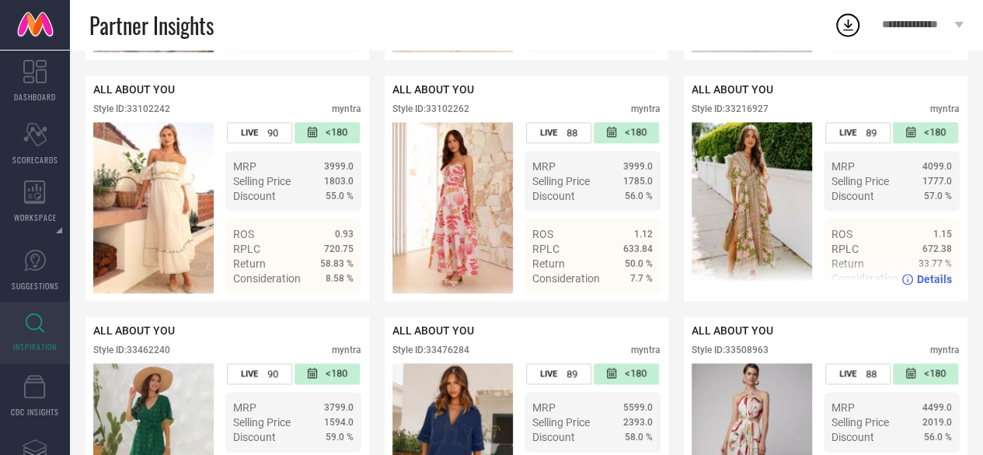
click at [752, 114] on div "Style ID: 33216927" at bounding box center [730, 108] width 77 height 11
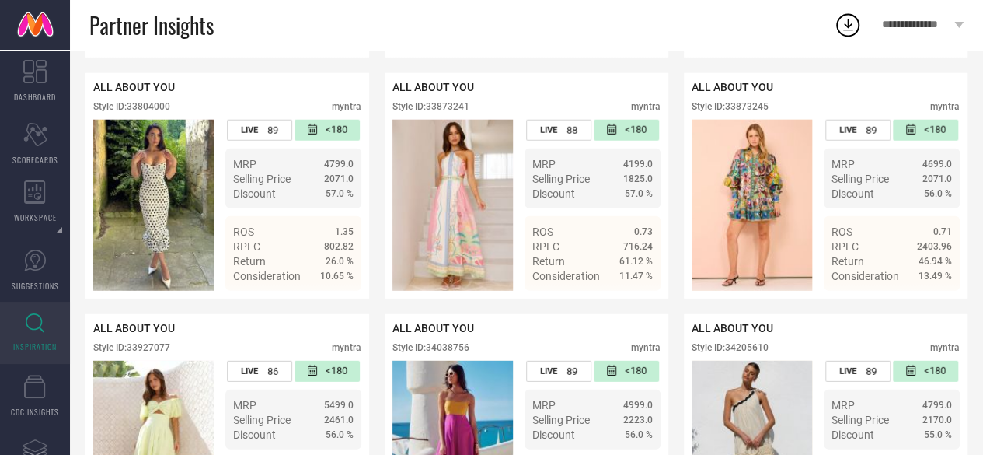
scroll to position [2005, 0]
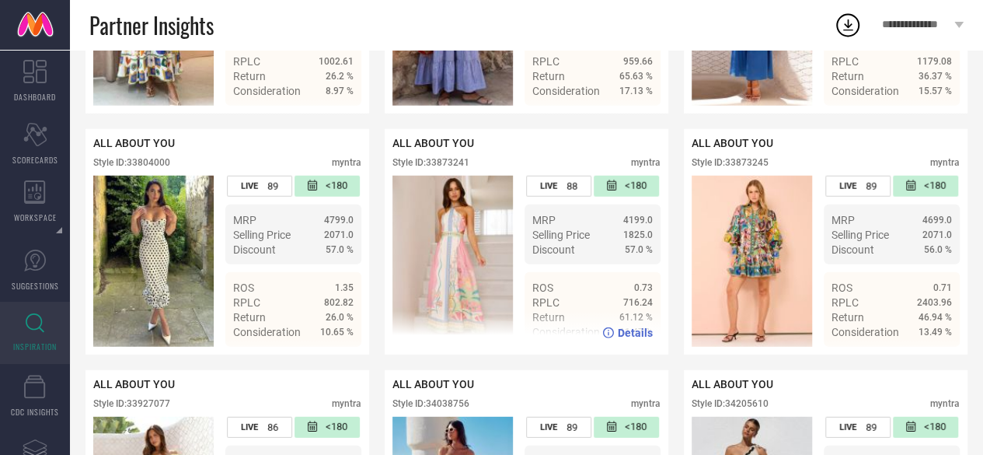
click at [452, 176] on div "ALL ABOUT YOU Style ID: 33873241 myntra" at bounding box center [526, 156] width 268 height 39
click at [454, 168] on div "Style ID: 33873241" at bounding box center [430, 162] width 77 height 11
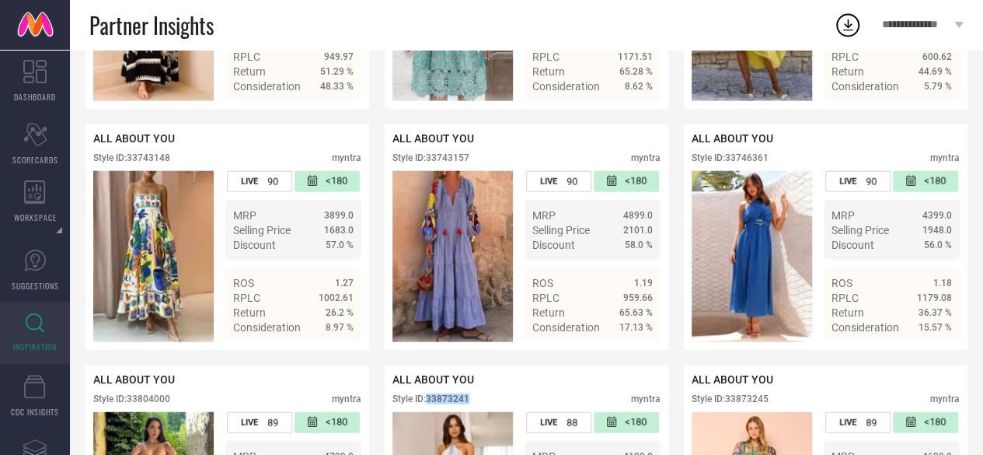
scroll to position [1748, 0]
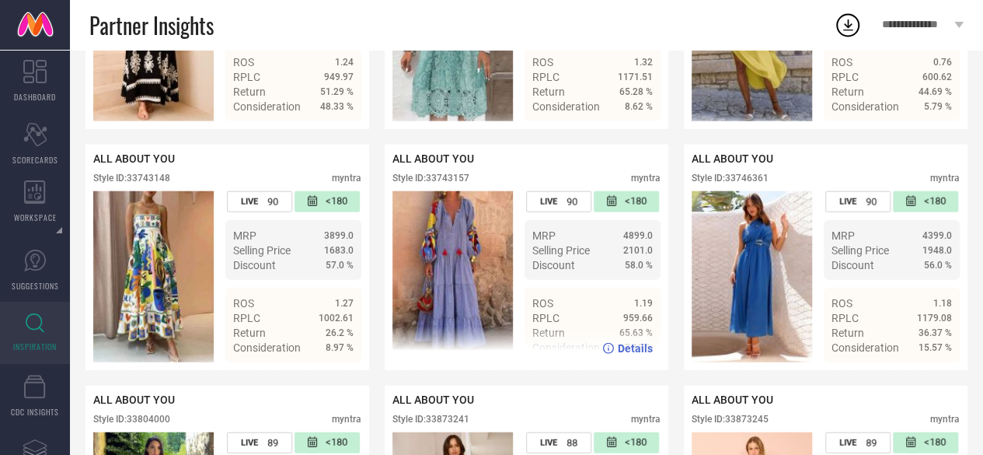
click at [451, 183] on div "Style ID: 33743157" at bounding box center [430, 178] width 77 height 11
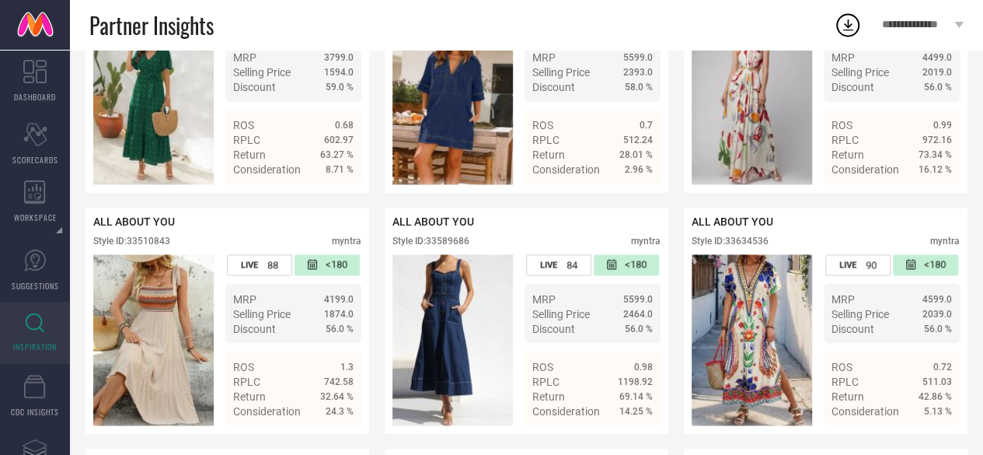
scroll to position [1286, 0]
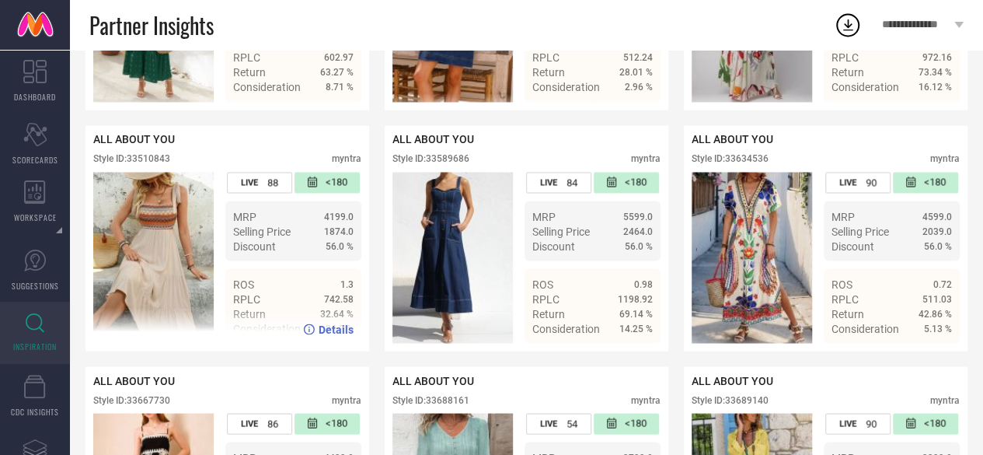
click at [165, 164] on div "Style ID: 33510843" at bounding box center [131, 158] width 77 height 11
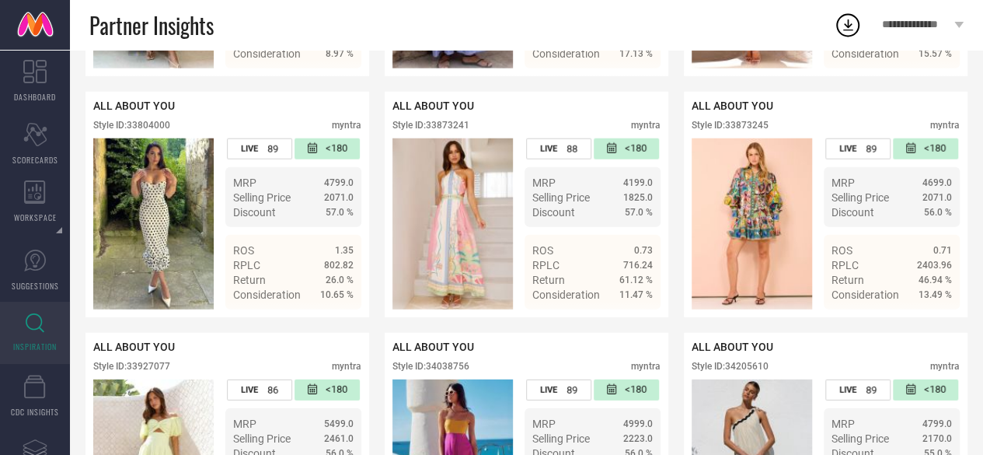
scroll to position [2199, 0]
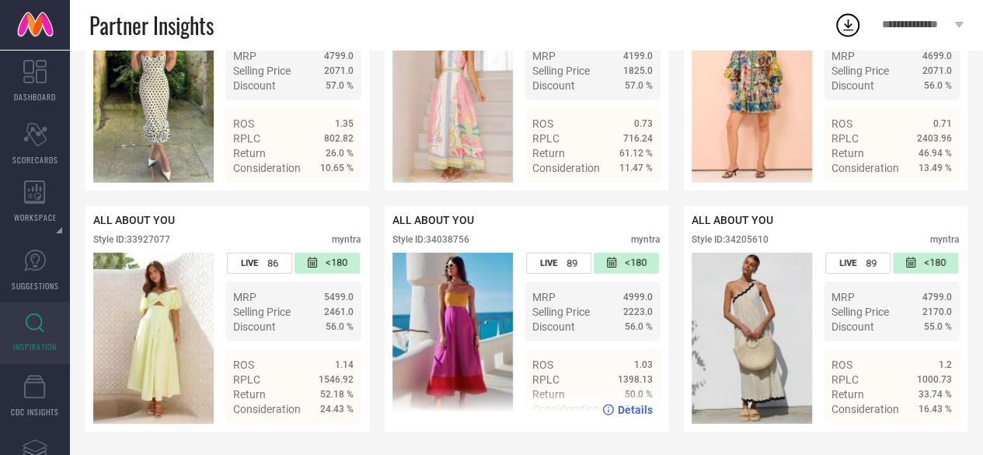
click at [460, 237] on div "Style ID: 34038756" at bounding box center [430, 239] width 77 height 11
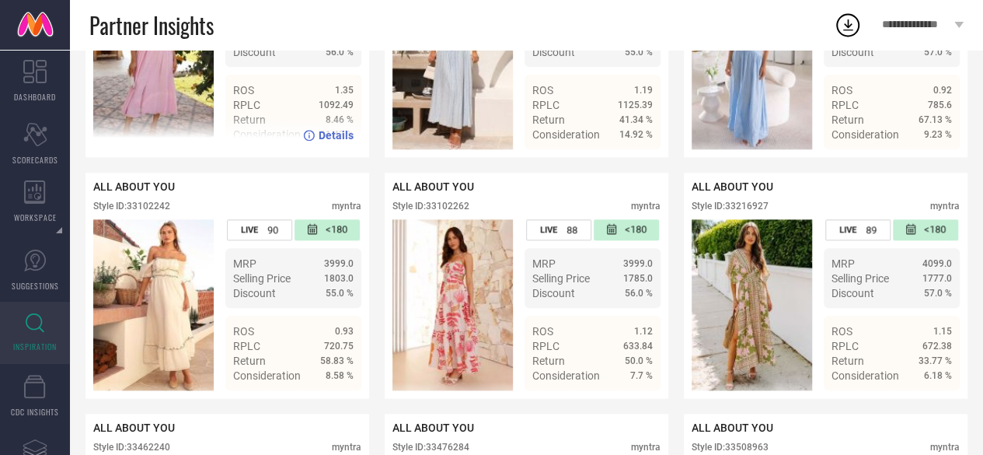
scroll to position [0, 0]
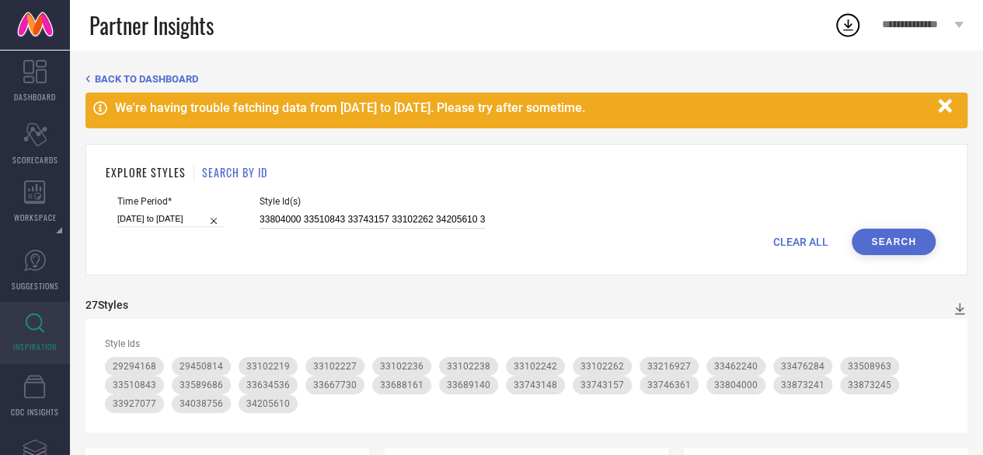
click at [315, 220] on input "33804000 33510843 33743157 33102262 34205610 33743148 33589686 33102227 3366773…" at bounding box center [372, 220] width 225 height 18
paste input "82710 33746369 33634543 33102258 33589702 33102253 33746325 33746396 34077790 3…"
type input "33882710 33746369 33634543 33102258 33589702 33102253 33746325 33746396 3407779…"
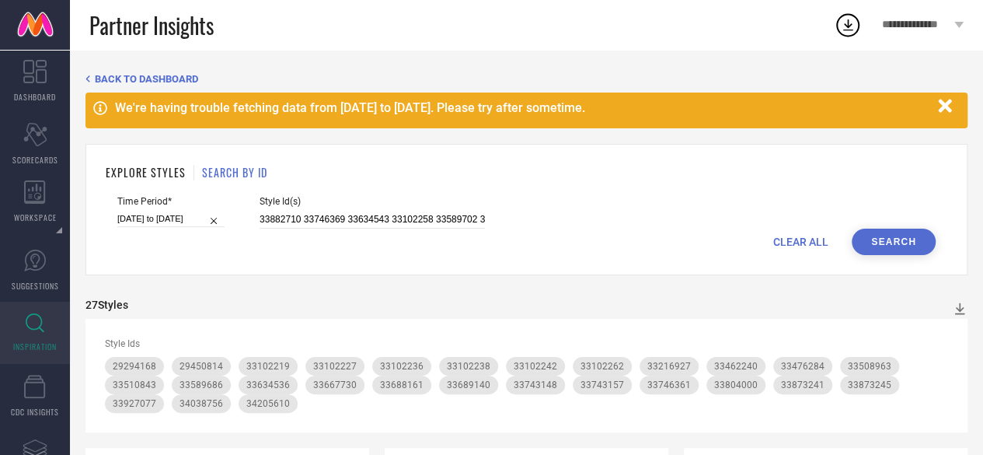
click at [881, 233] on button "Search" at bounding box center [894, 241] width 84 height 26
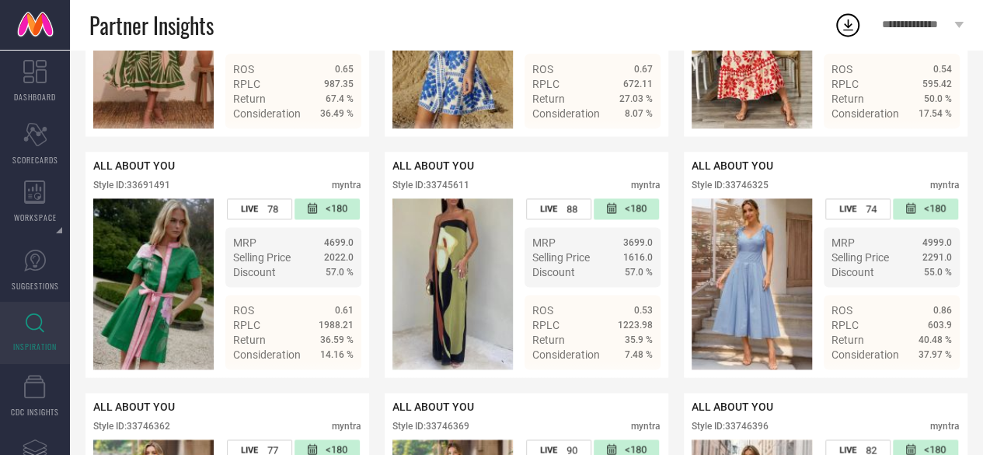
scroll to position [987, 0]
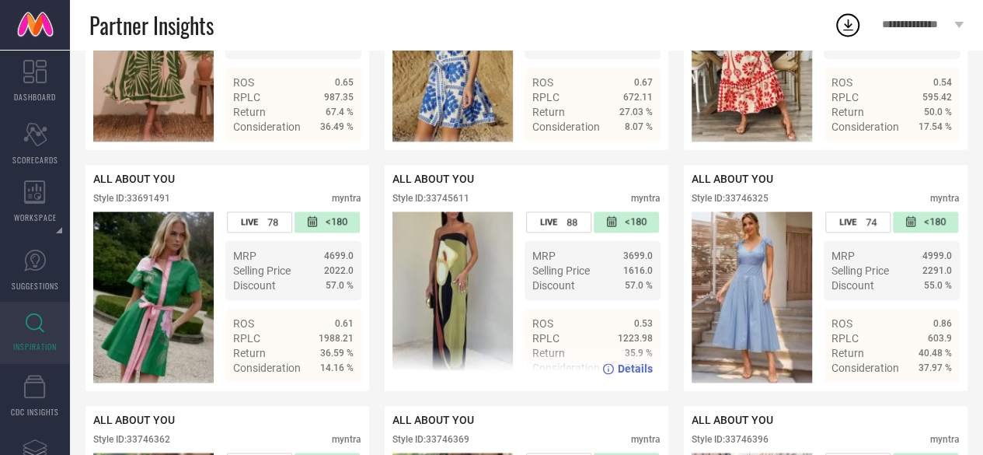
click at [444, 204] on div "Style ID: 33745611" at bounding box center [430, 198] width 77 height 11
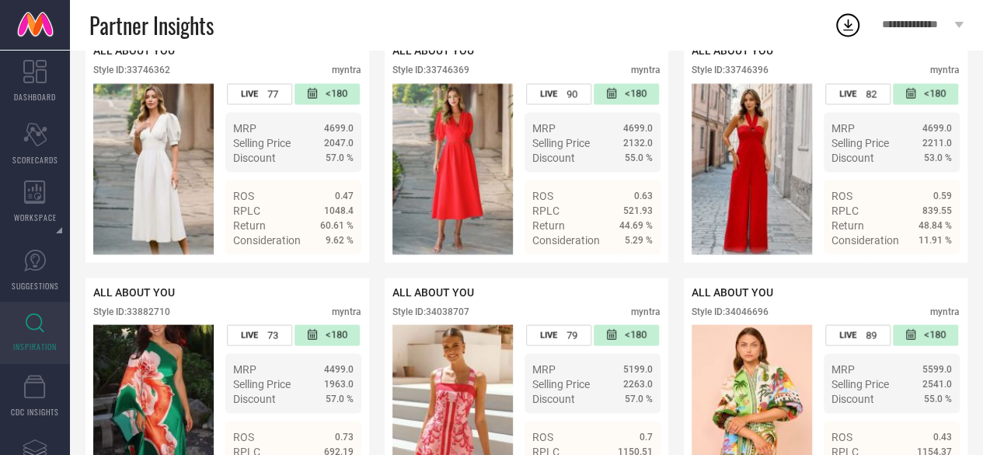
scroll to position [1260, 0]
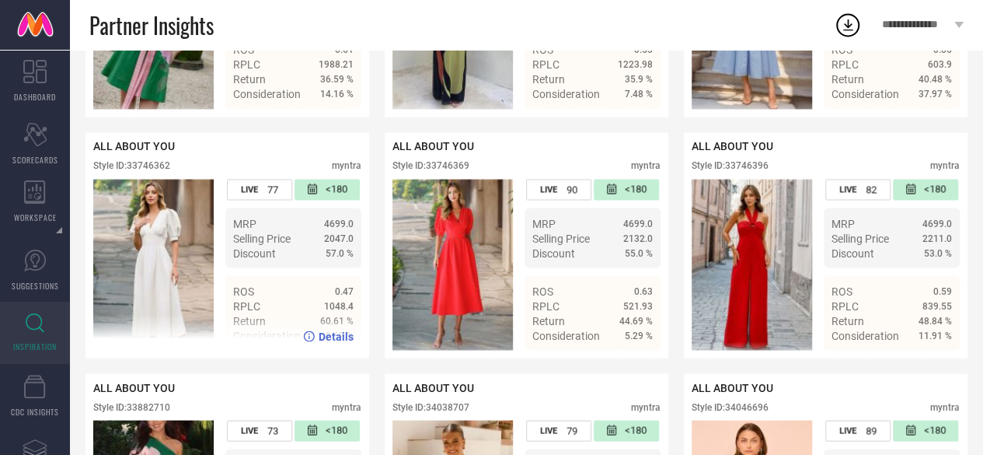
click at [148, 171] on div "Style ID: 33746362" at bounding box center [131, 165] width 77 height 11
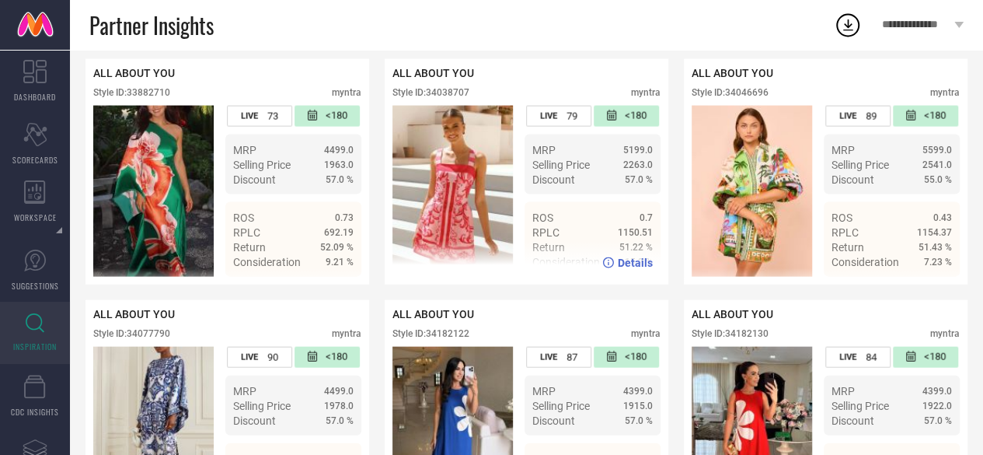
scroll to position [1692, 0]
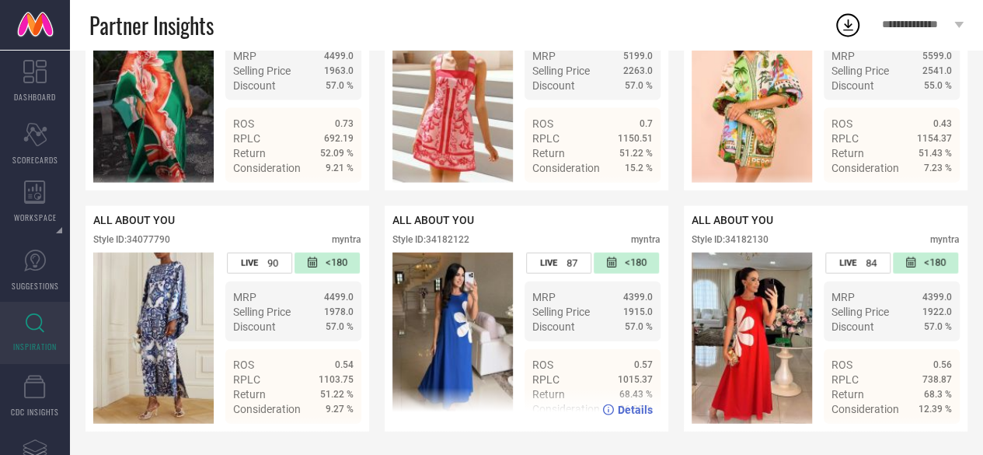
click at [452, 235] on div "Style ID: 34182122" at bounding box center [430, 239] width 77 height 11
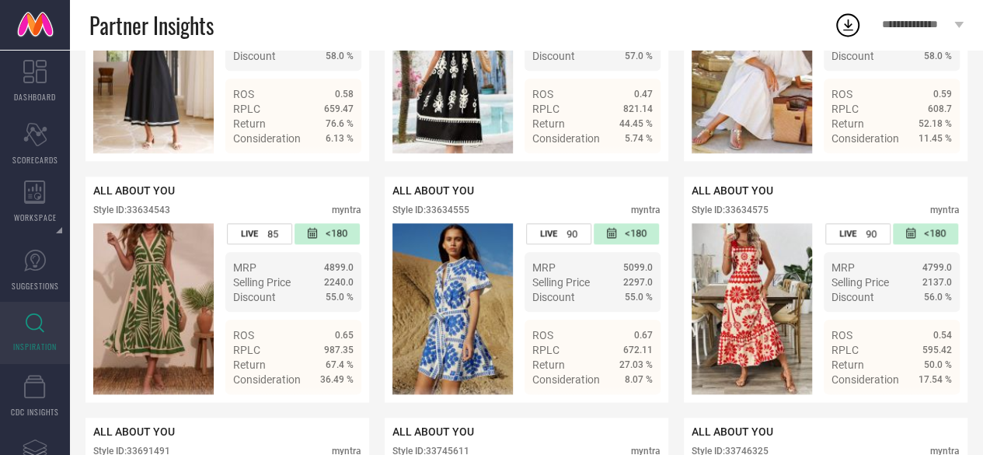
scroll to position [0, 0]
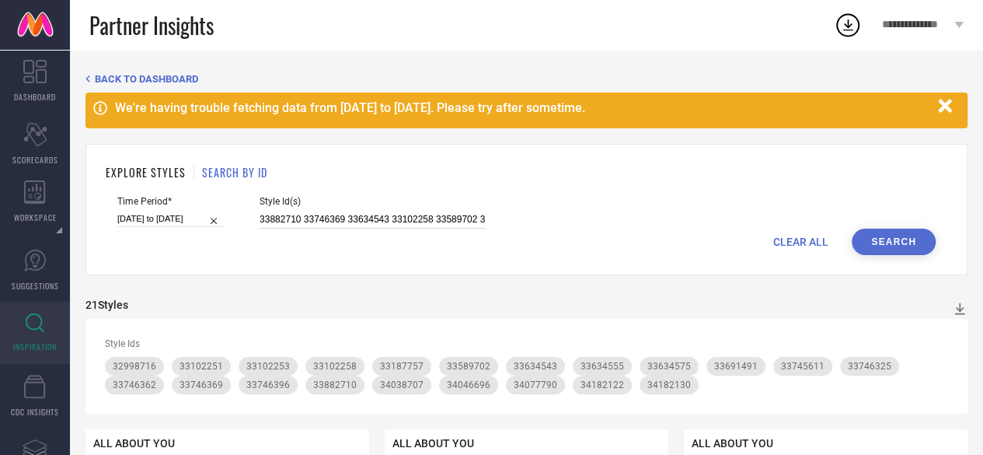
click at [420, 221] on input "33882710 33746369 33634543 33102258 33589702 33102253 33746325 33746396 3407779…" at bounding box center [372, 220] width 225 height 18
paste input "634521 32998865 33909260 34143048 34046692 33746378 33875060 33510829 33604586 …"
click at [880, 236] on button "Search" at bounding box center [894, 241] width 84 height 26
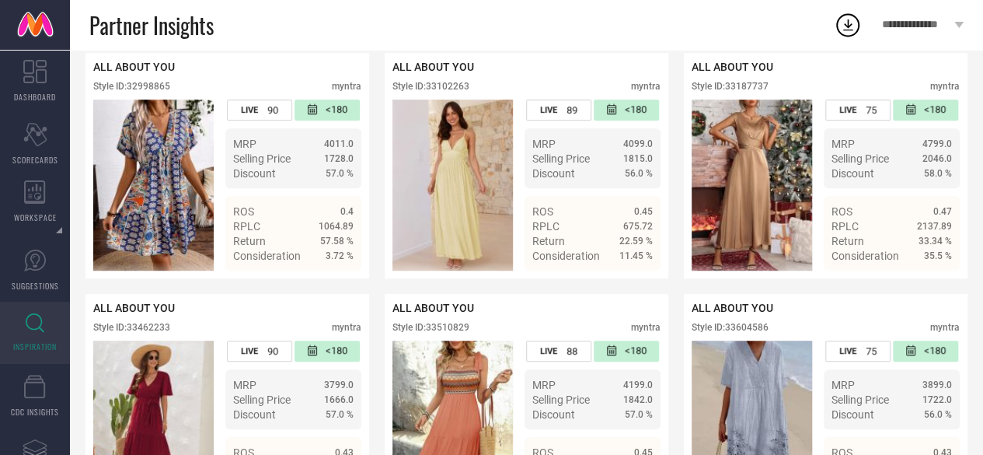
scroll to position [378, 0]
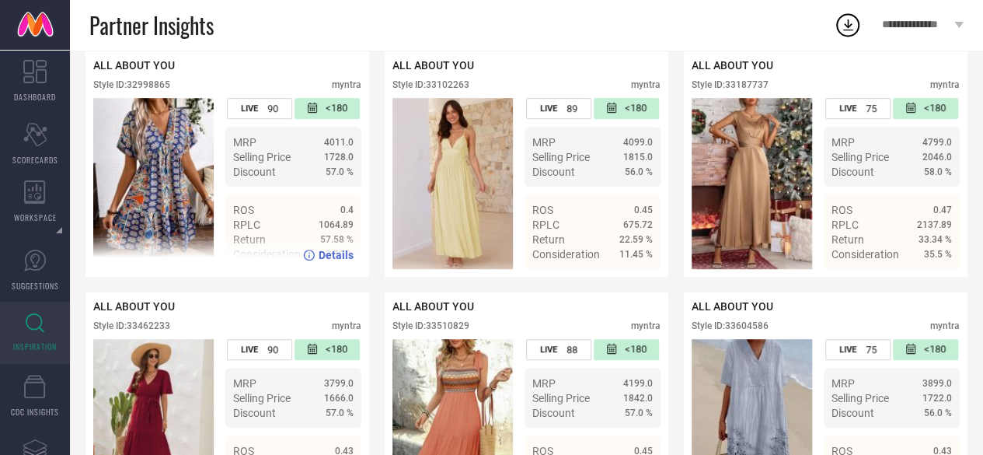
click at [149, 89] on div "Style ID: 32998865" at bounding box center [131, 84] width 77 height 11
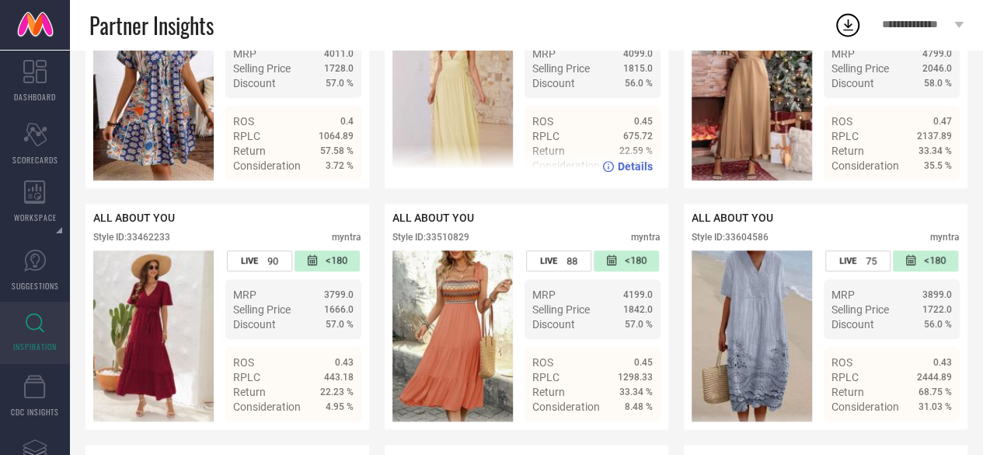
scroll to position [0, 0]
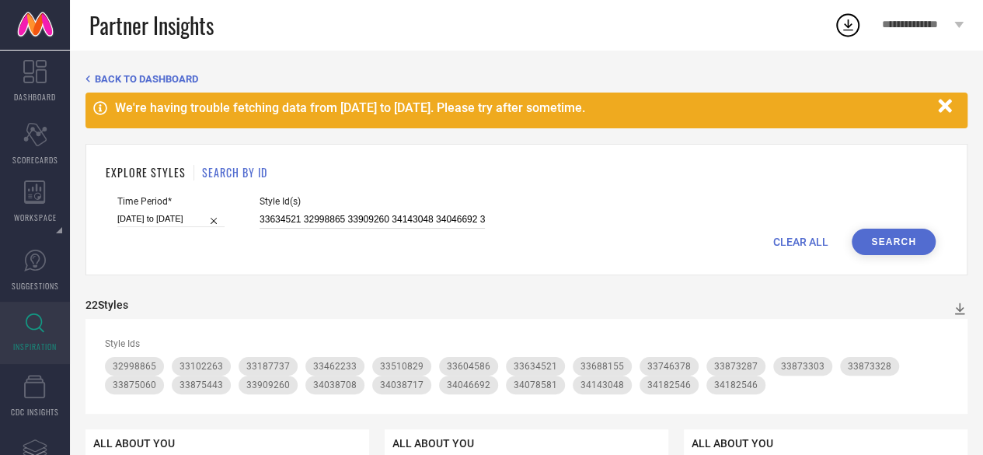
click at [280, 218] on input "33634521 32998865 33909260 34143048 34046692 33746378 33875060 33510829 3360458…" at bounding box center [372, 220] width 225 height 18
paste input "2985818 33909266 32985915 33882325 33589348 32985859 32985920 33743178 33604497…"
click at [910, 247] on button "Search" at bounding box center [894, 241] width 84 height 26
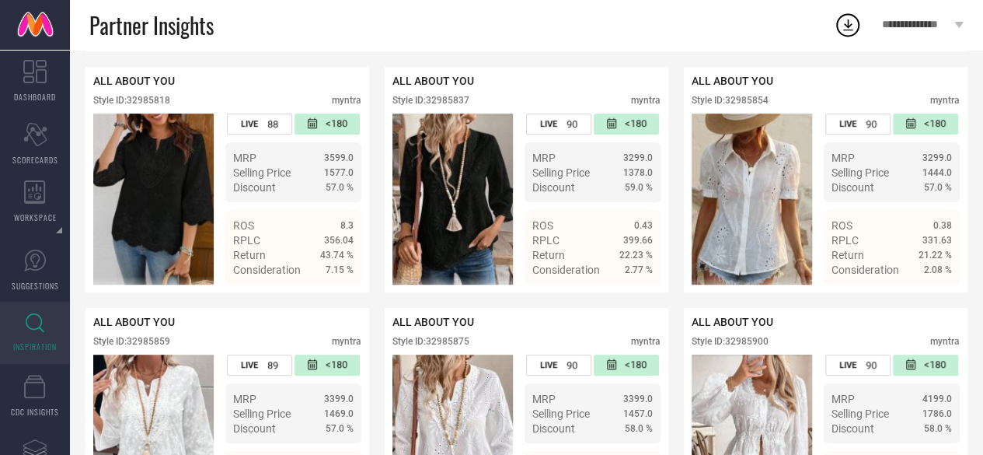
scroll to position [284, 0]
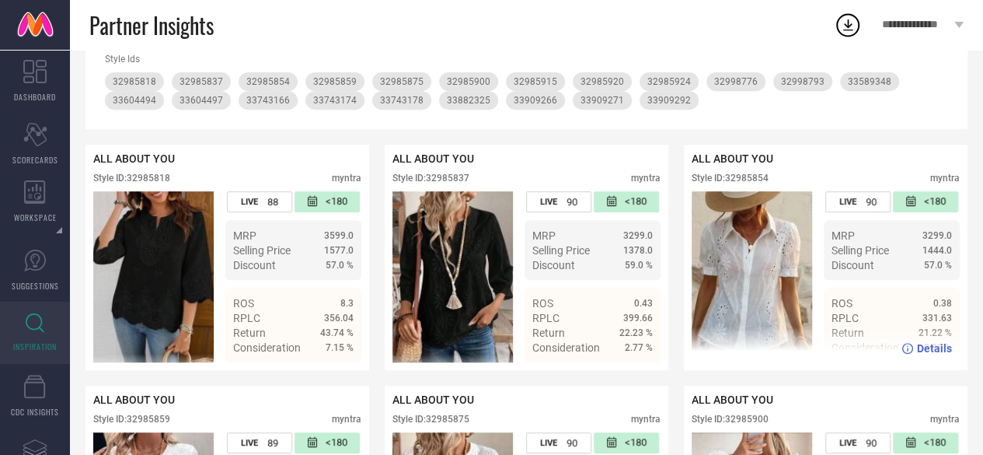
click at [755, 180] on div "Style ID: 32985854" at bounding box center [730, 178] width 77 height 11
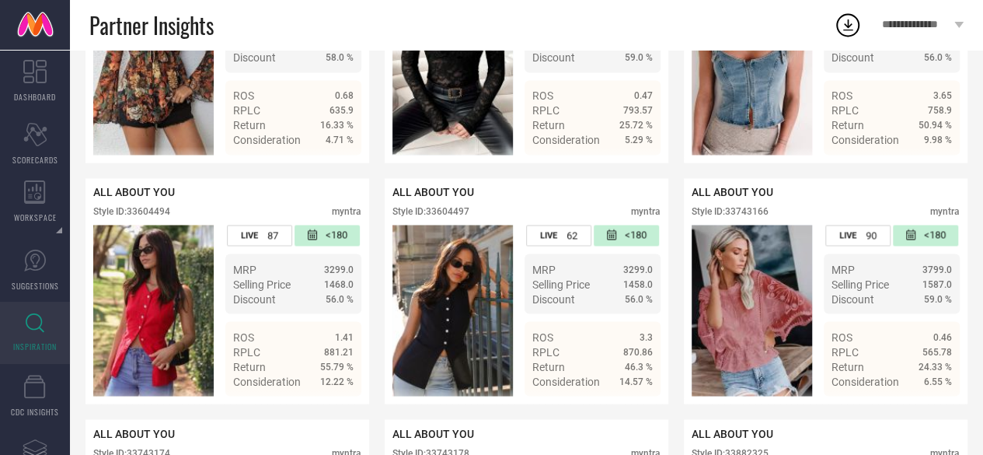
scroll to position [1231, 0]
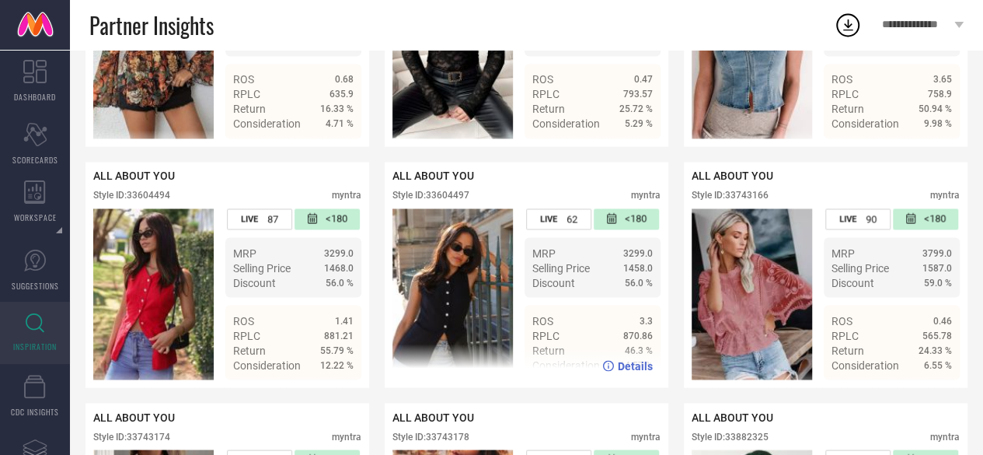
click at [449, 200] on div "Style ID: 33604497" at bounding box center [430, 195] width 77 height 11
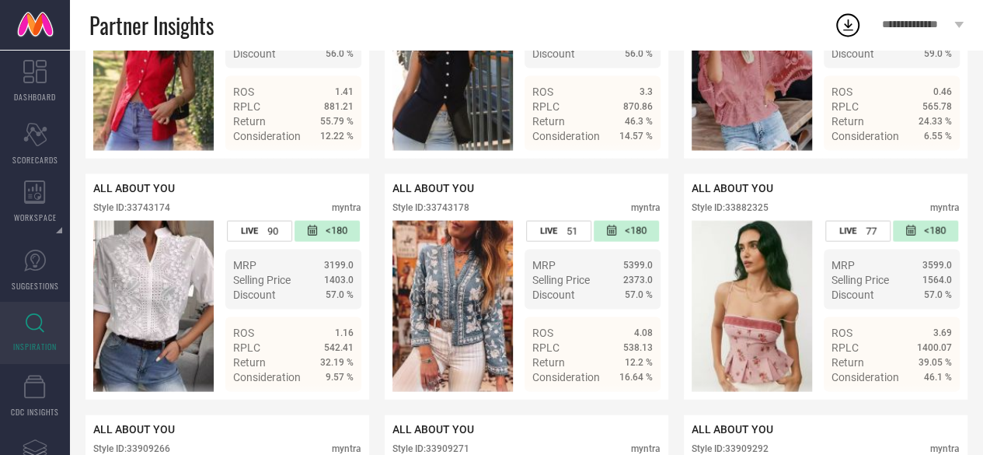
scroll to position [1462, 0]
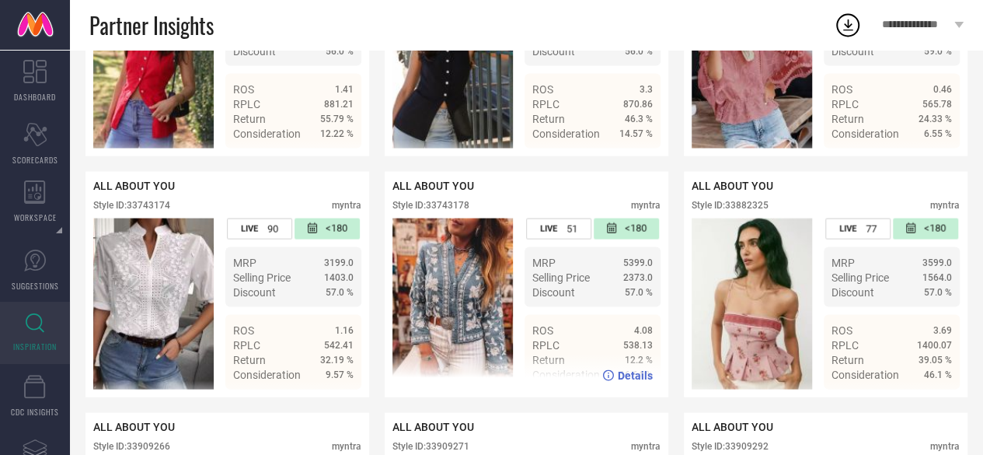
click at [463, 210] on div "Style ID: 33743178" at bounding box center [430, 204] width 77 height 11
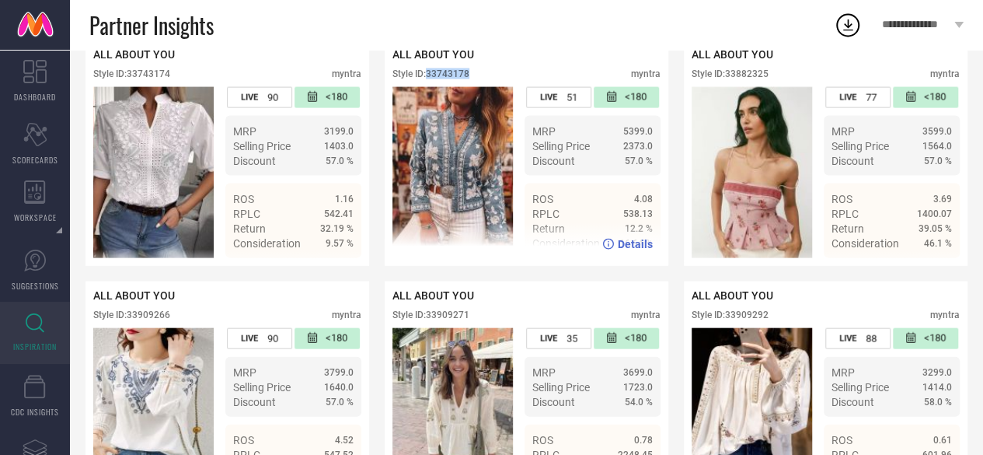
scroll to position [1594, 0]
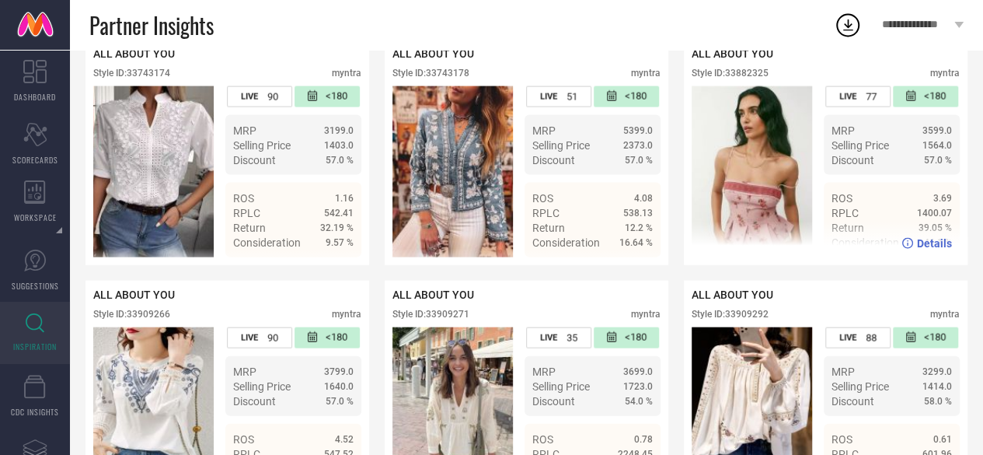
click at [751, 78] on div "Style ID: 33882325" at bounding box center [730, 73] width 77 height 11
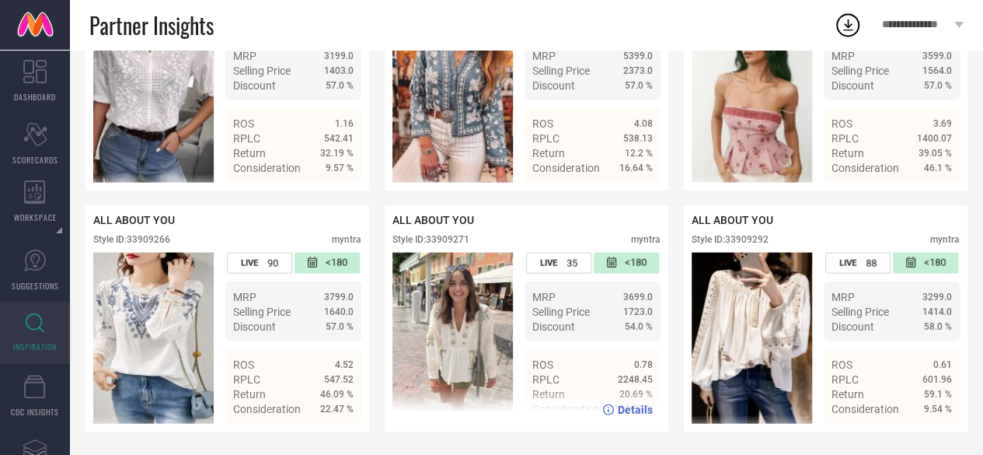
click at [440, 240] on div "Style ID: 33909271" at bounding box center [430, 239] width 77 height 11
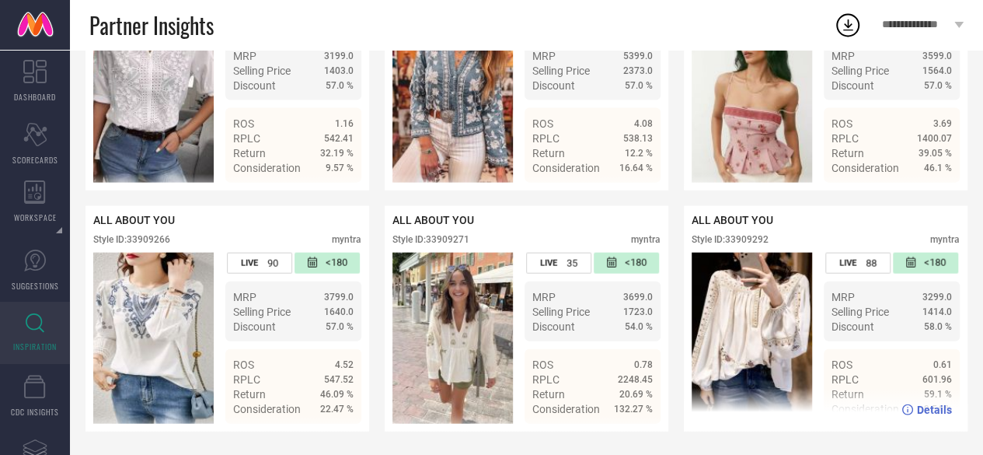
click at [752, 234] on div "Style ID: 33909292" at bounding box center [730, 239] width 77 height 11
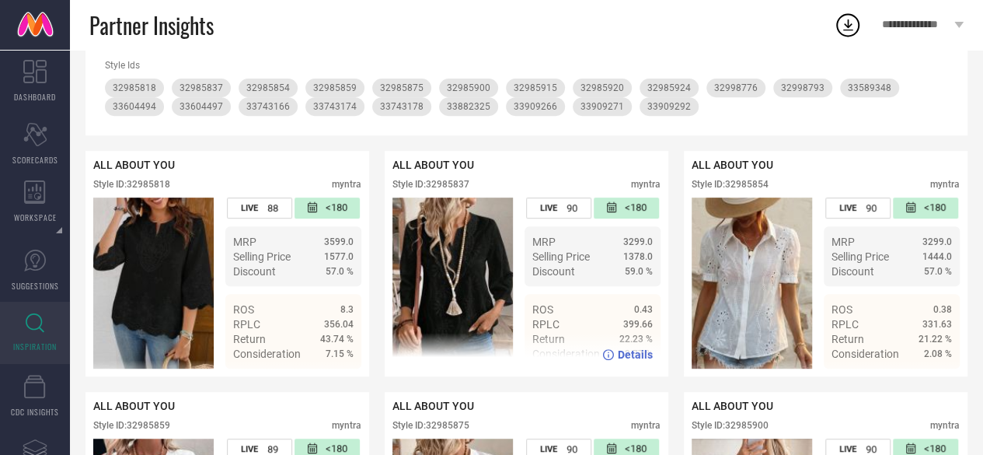
scroll to position [0, 0]
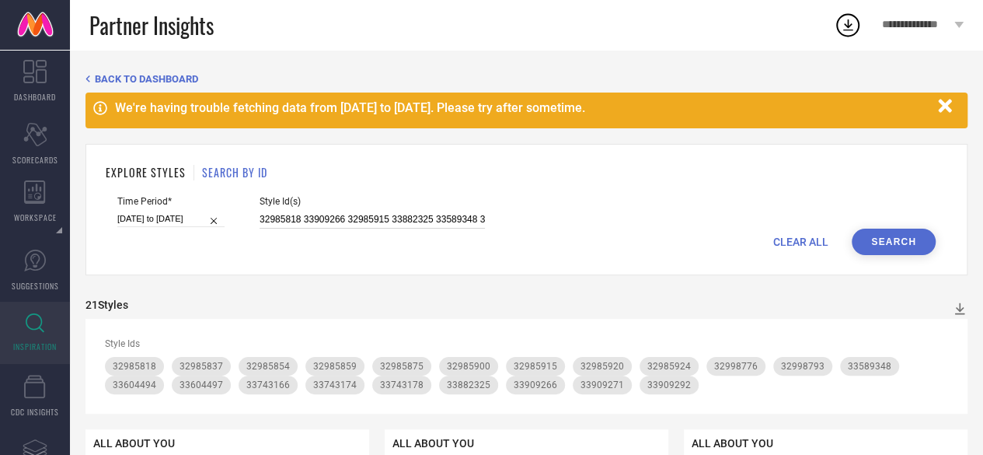
click at [379, 214] on input "32985818 33909266 32985915 33882325 33589348 32985859 32985920 33743178 3360449…" at bounding box center [372, 220] width 225 height 18
paste input "3743188 33909278 33342962 32985907 33205883 32998864 33909276 33743177 32985831…"
click at [887, 246] on button "Search" at bounding box center [894, 241] width 84 height 26
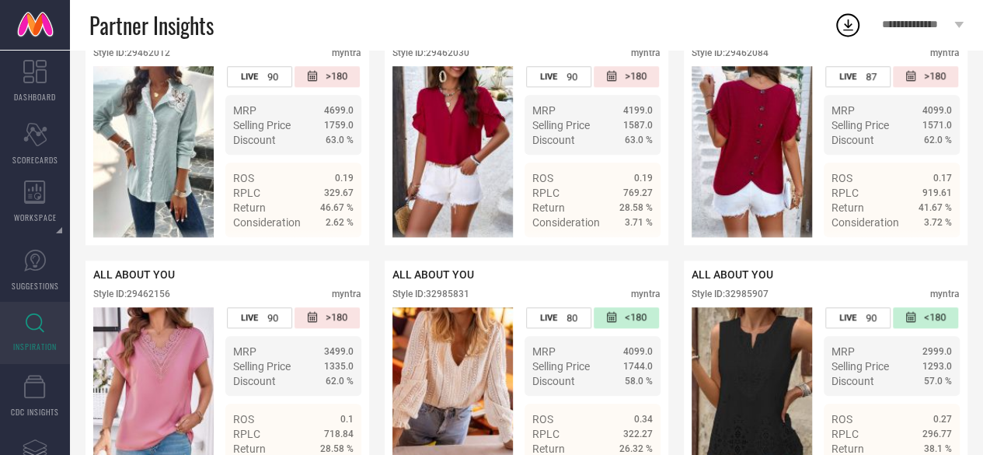
scroll to position [645, 0]
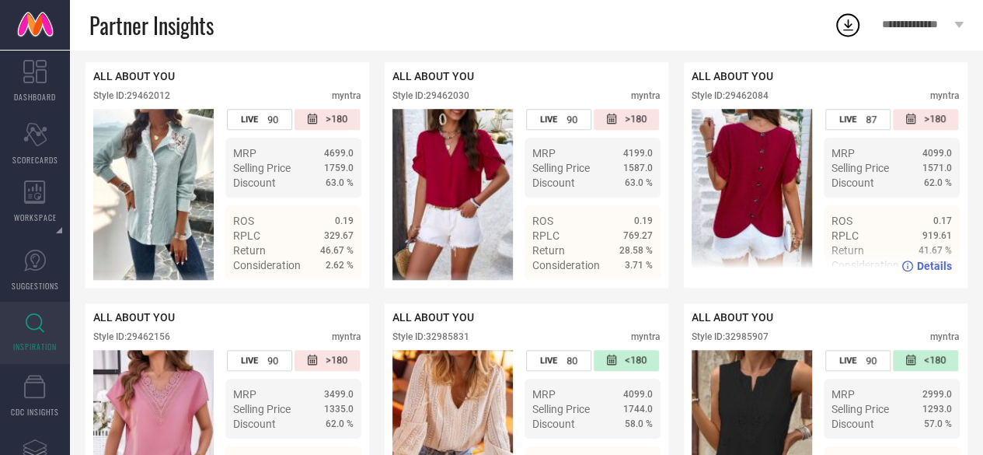
click at [746, 99] on div "Style ID: 29462084" at bounding box center [730, 95] width 77 height 11
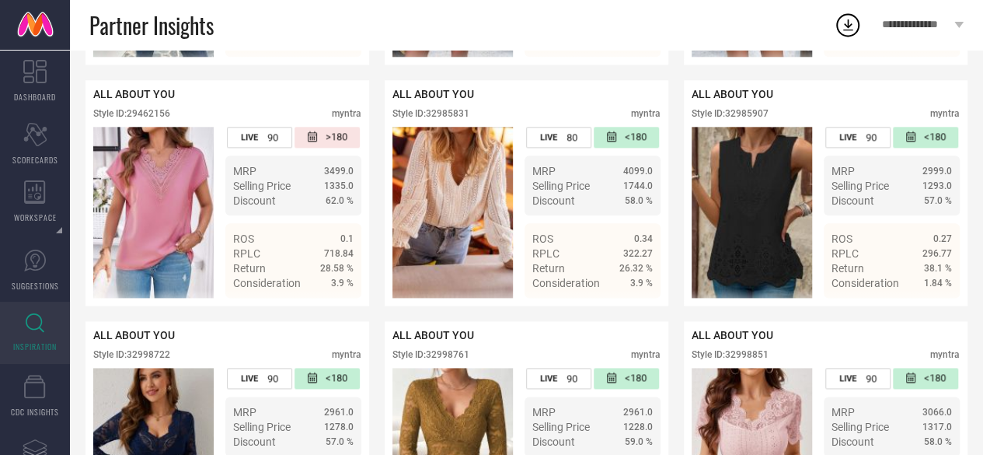
scroll to position [870, 0]
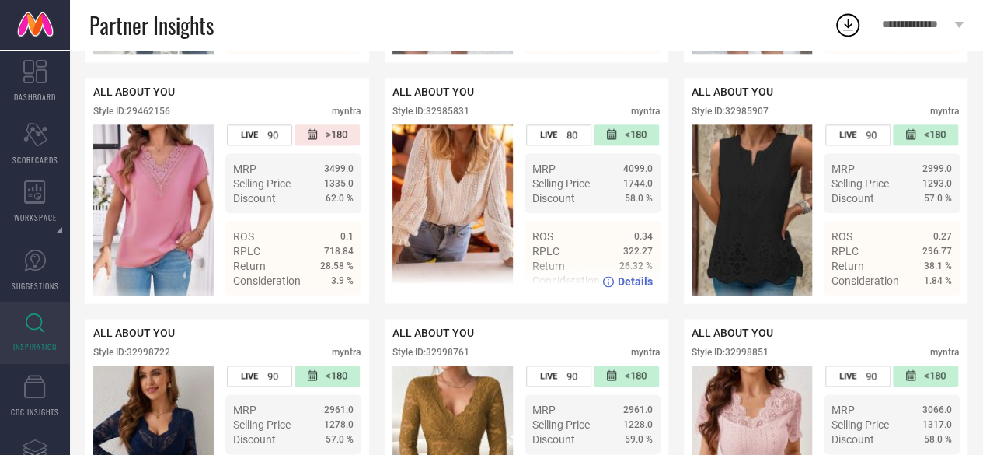
click at [448, 117] on div "Style ID: 32985831" at bounding box center [430, 111] width 77 height 11
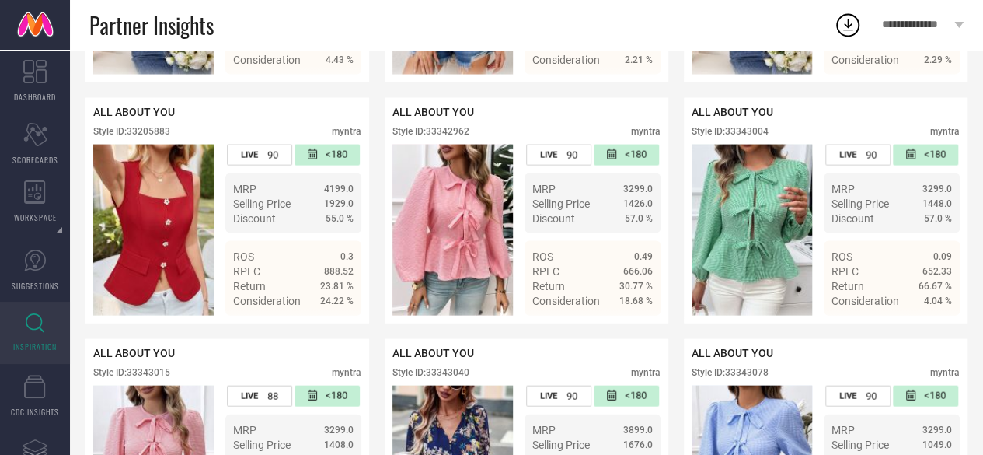
scroll to position [1579, 0]
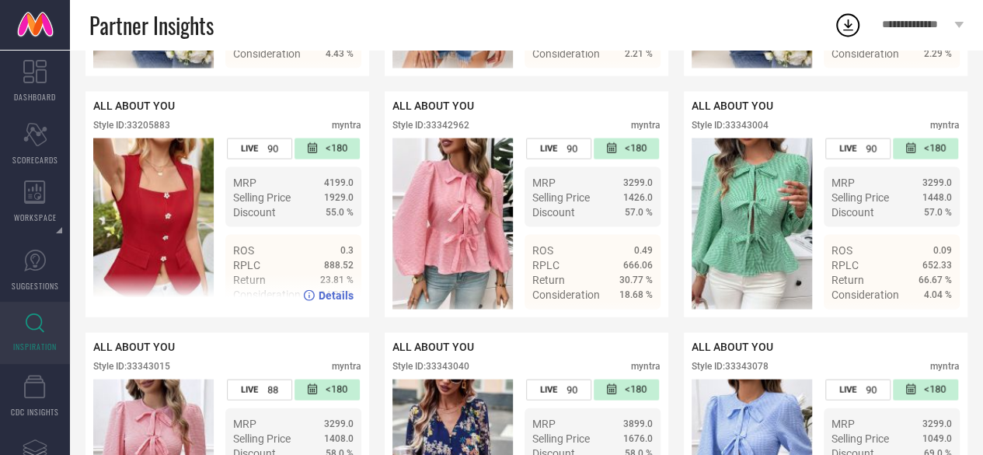
click at [159, 131] on div "Style ID: 33205883" at bounding box center [131, 125] width 77 height 11
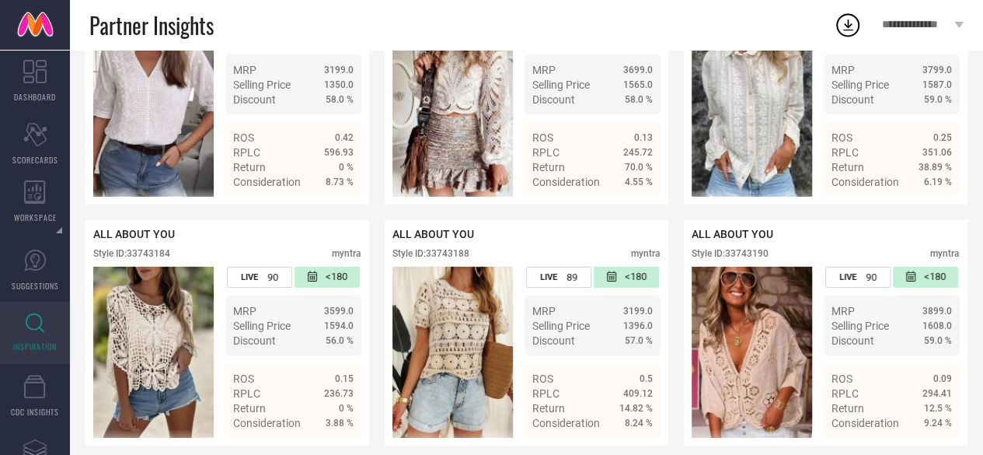
scroll to position [2313, 0]
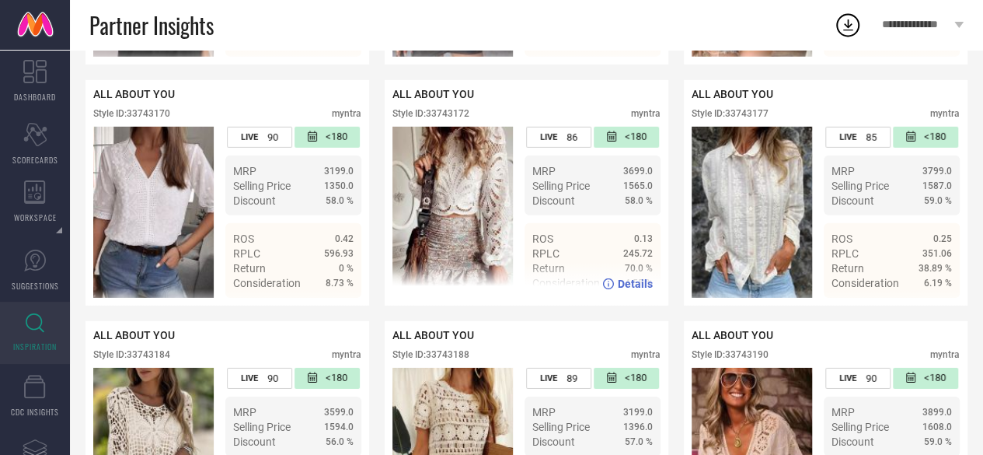
click at [452, 119] on div "Style ID: 33743172" at bounding box center [430, 113] width 77 height 11
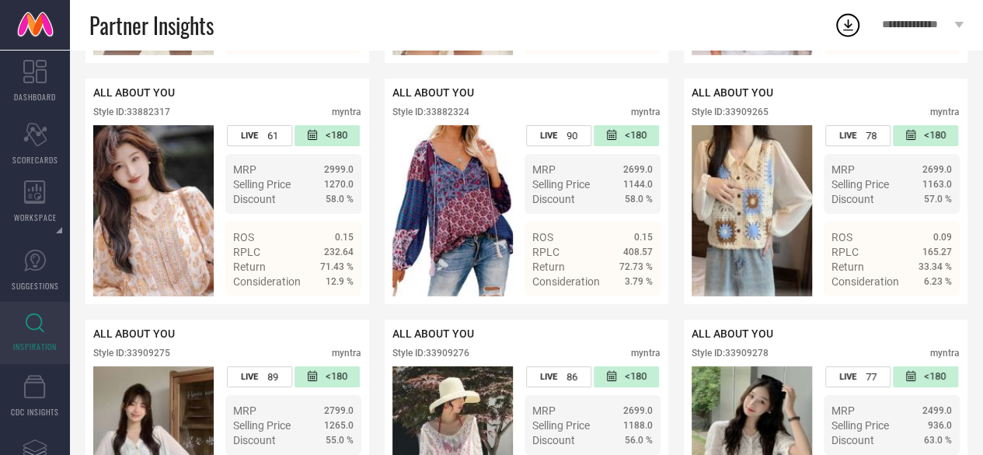
scroll to position [2798, 0]
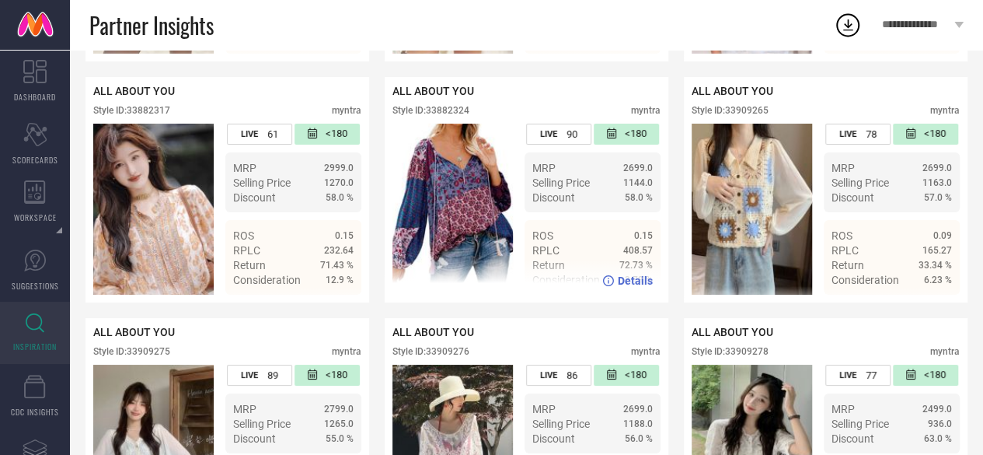
click at [451, 116] on div "Style ID: 33882324" at bounding box center [430, 110] width 77 height 11
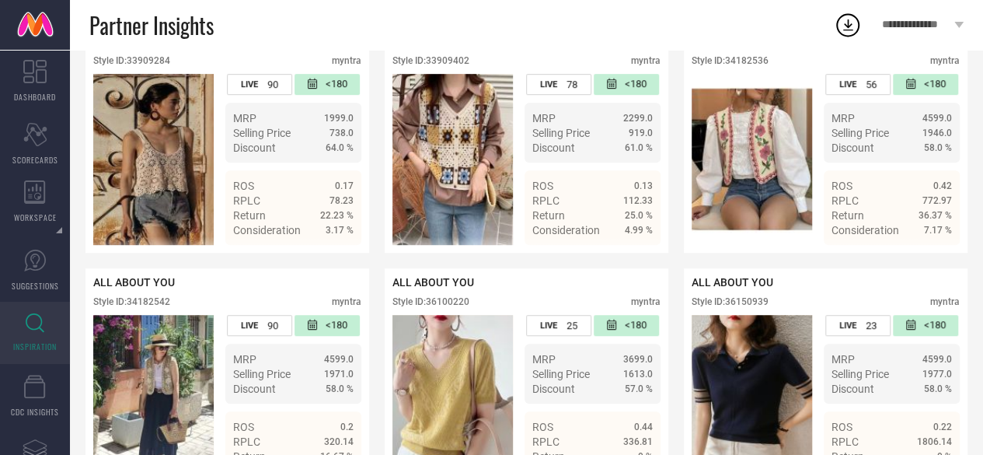
scroll to position [3325, 0]
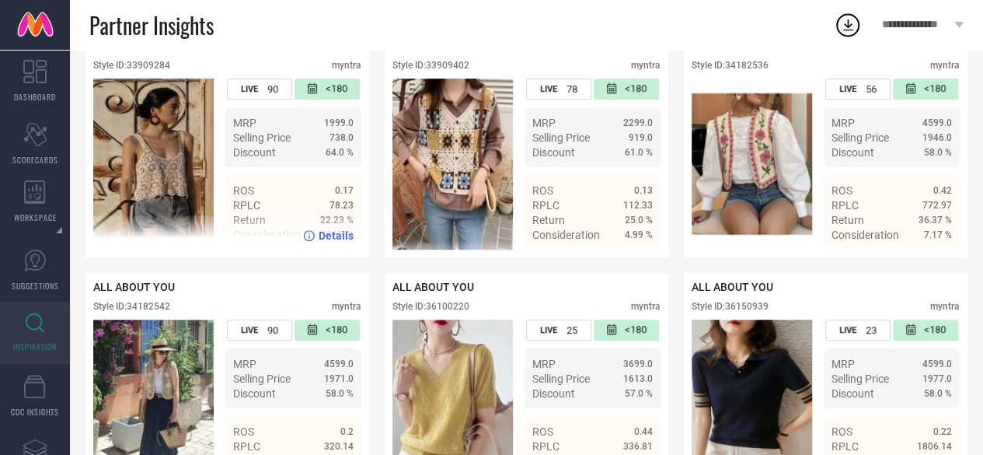
click at [154, 71] on div "Style ID: 33909284" at bounding box center [131, 65] width 77 height 11
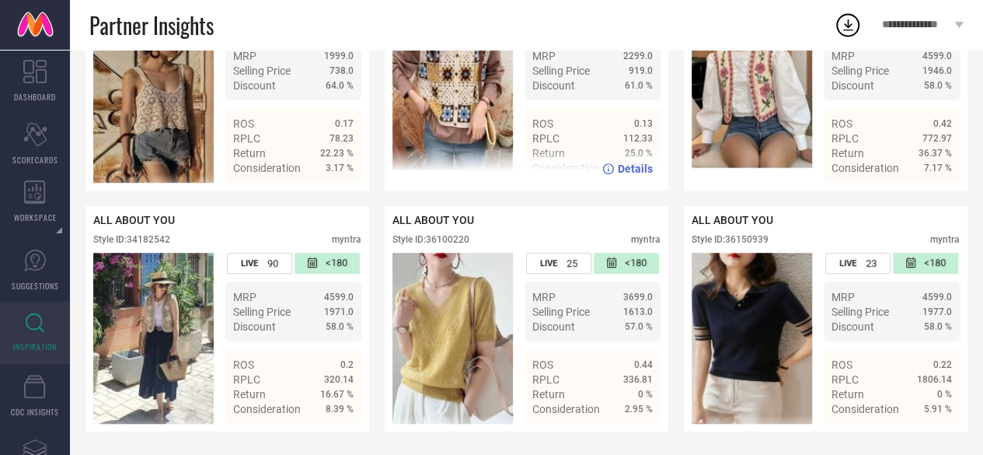
scroll to position [3439, 0]
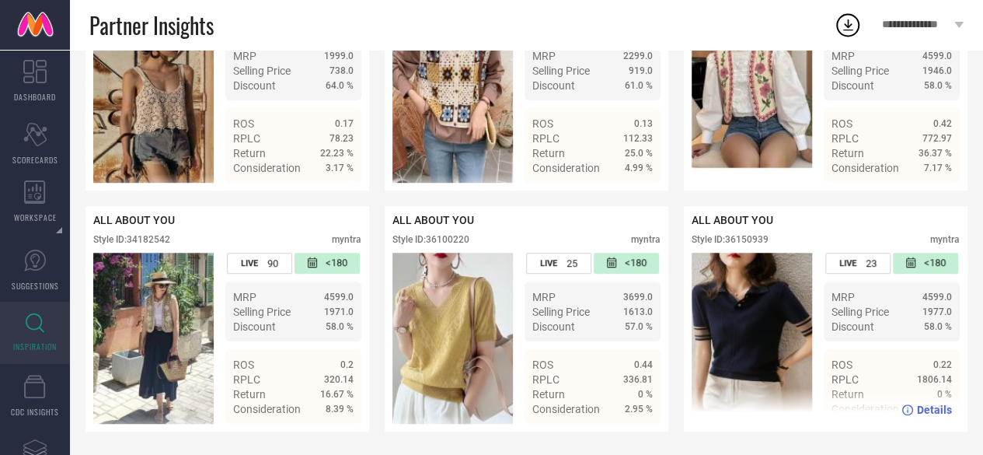
click at [756, 240] on div "Style ID: 36150939" at bounding box center [730, 239] width 77 height 11
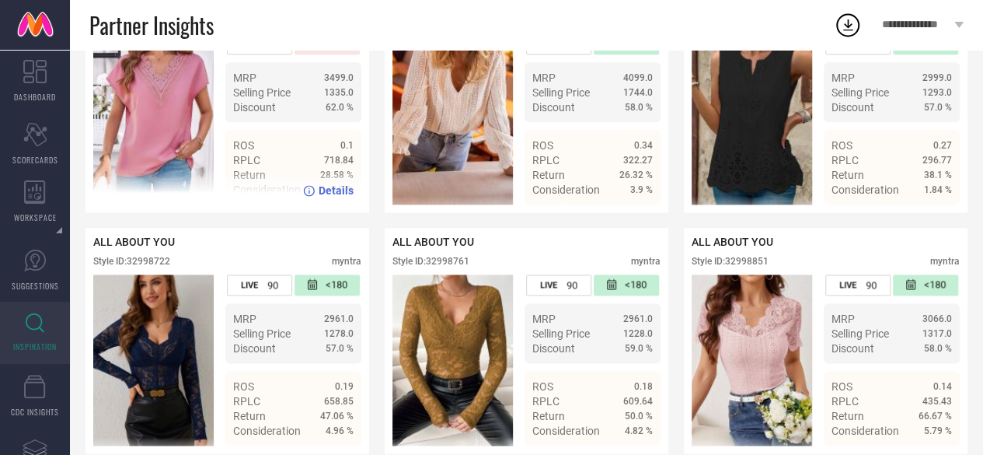
scroll to position [0, 0]
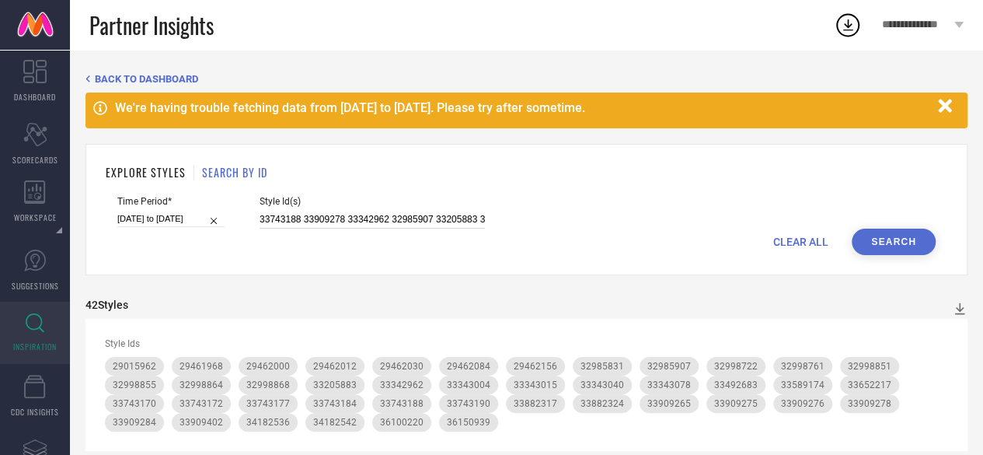
click at [361, 220] on input "33743188 33909278 33342962 32985907 33205883 32998864 33909276 33743177 3298583…" at bounding box center [372, 220] width 225 height 18
paste input "29462066 33590988 33743159 32998713 33590991 33492682 34243967 29462134 3299880…"
click at [900, 246] on button "Search" at bounding box center [894, 241] width 84 height 26
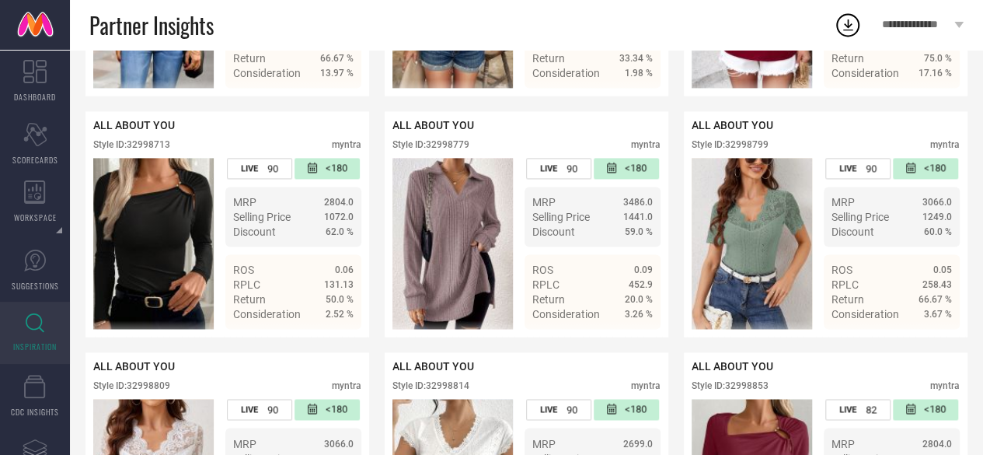
scroll to position [1061, 0]
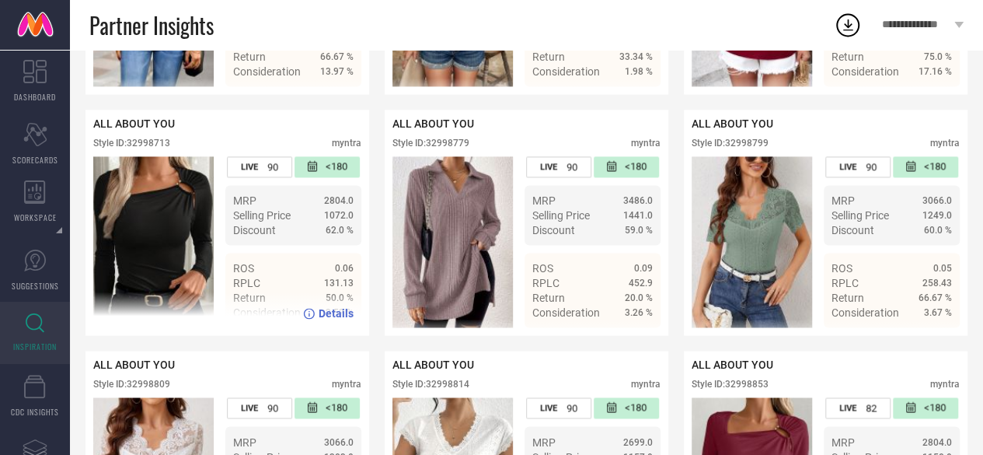
click at [162, 148] on div "Style ID: 32998713" at bounding box center [131, 143] width 77 height 11
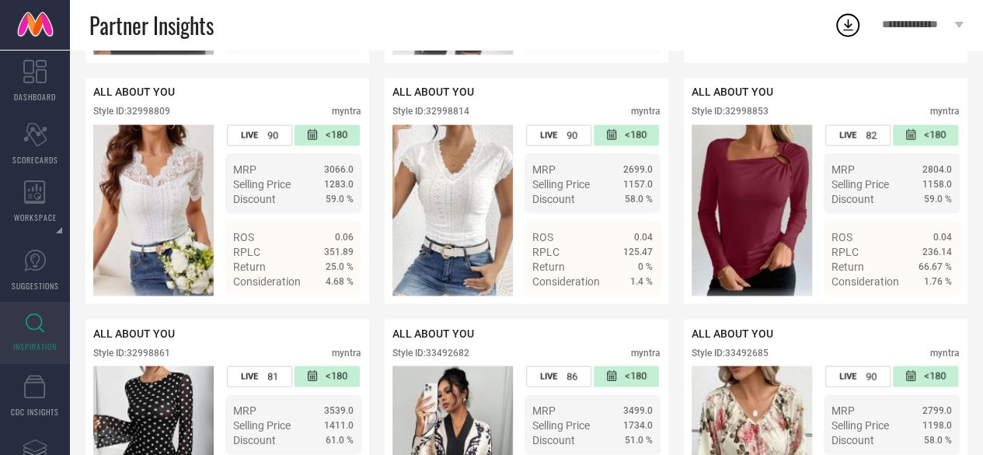
scroll to position [1334, 0]
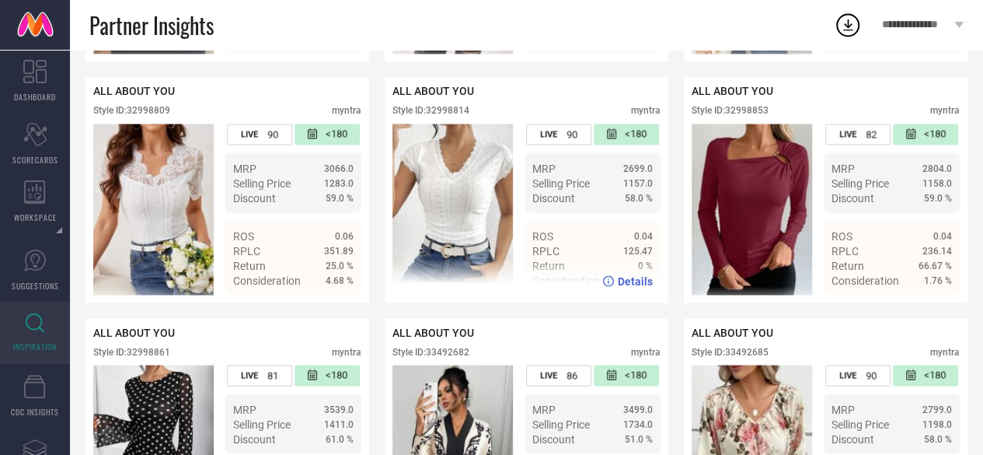
click at [462, 116] on div "Style ID: 32998814" at bounding box center [430, 110] width 77 height 11
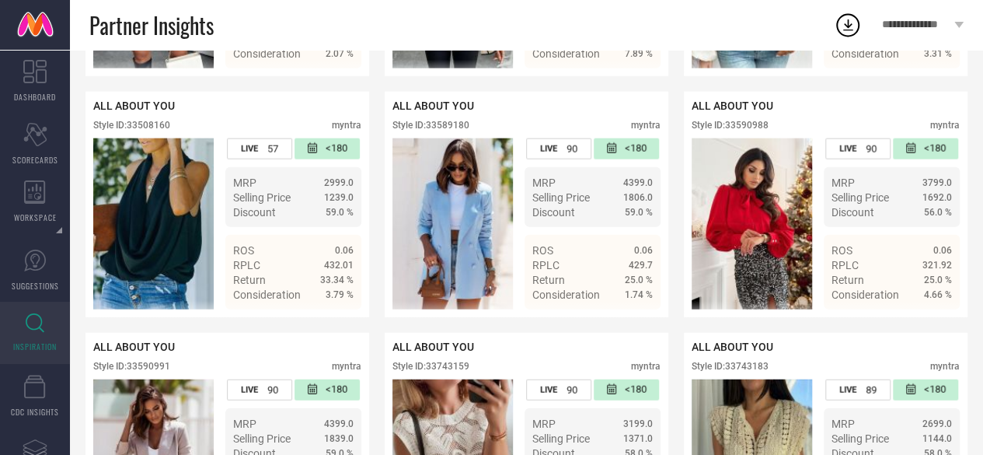
scroll to position [1802, 0]
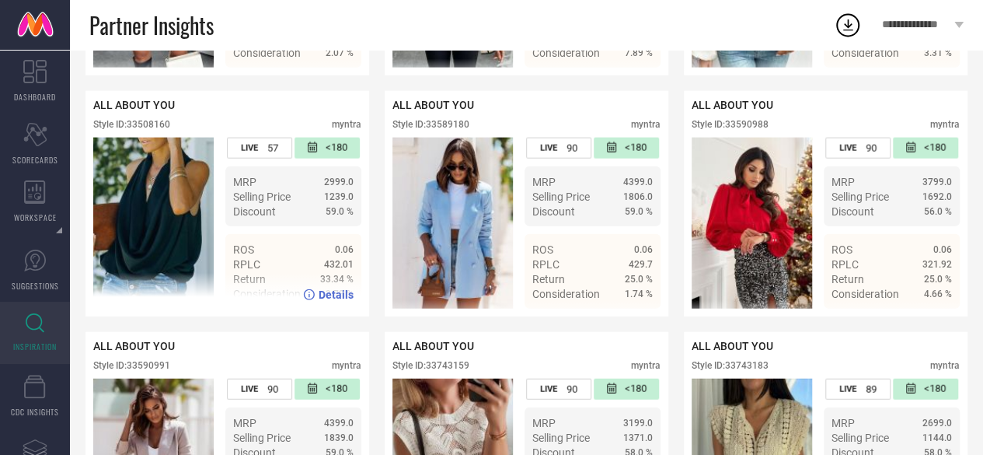
click at [147, 130] on div "Style ID: 33508160" at bounding box center [131, 124] width 77 height 11
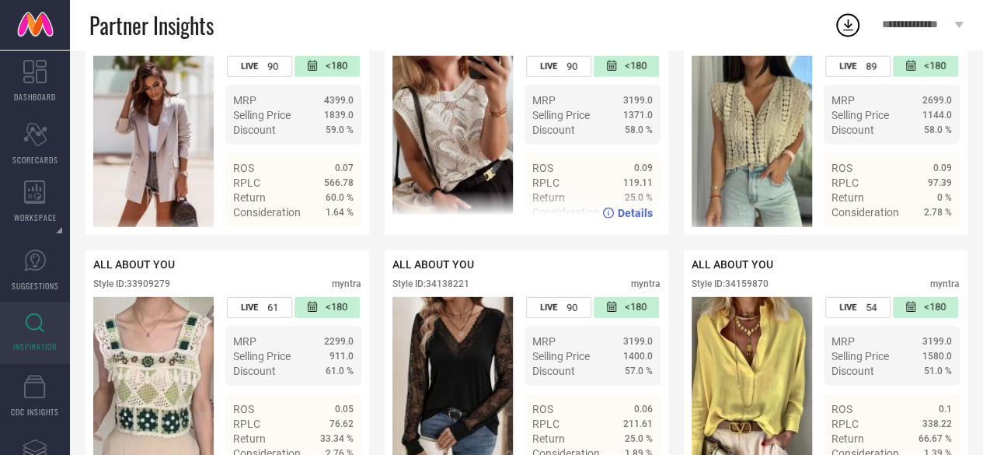
scroll to position [1932, 0]
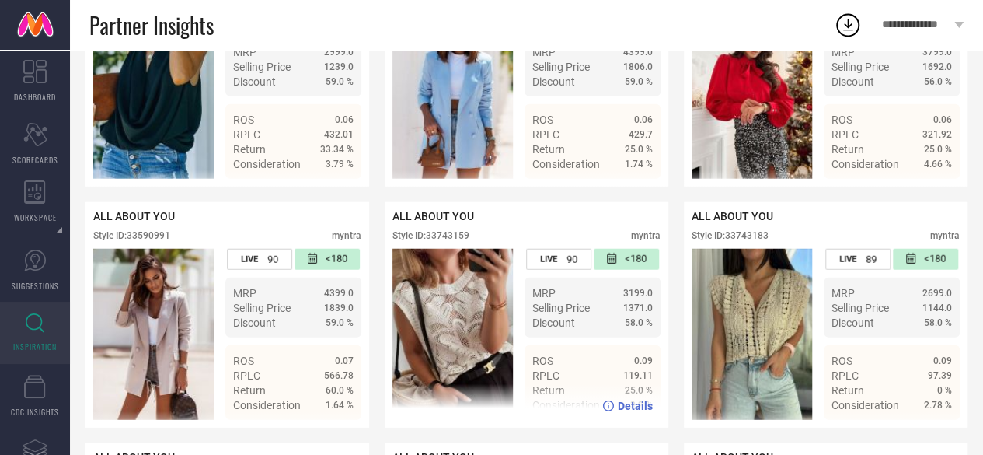
click at [461, 241] on div "Style ID: 33743159" at bounding box center [430, 235] width 77 height 11
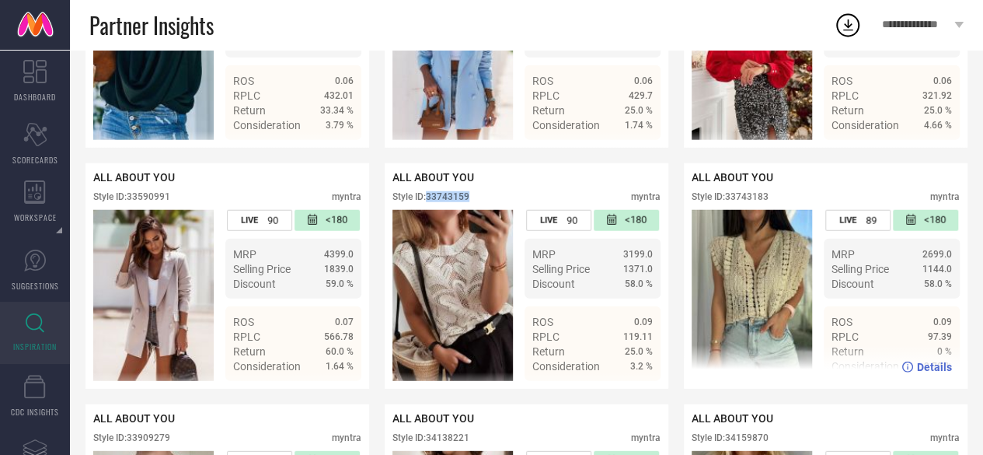
scroll to position [1972, 0]
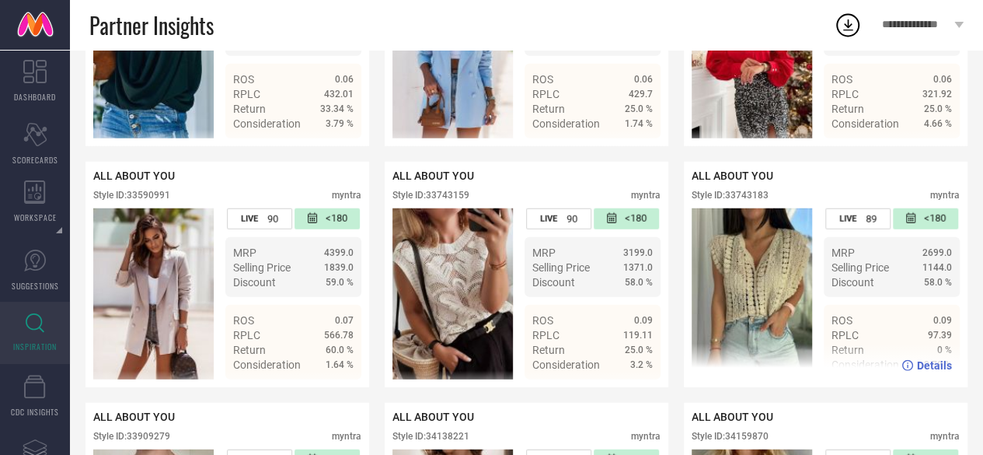
click at [743, 200] on div "Style ID: 33743183" at bounding box center [730, 195] width 77 height 11
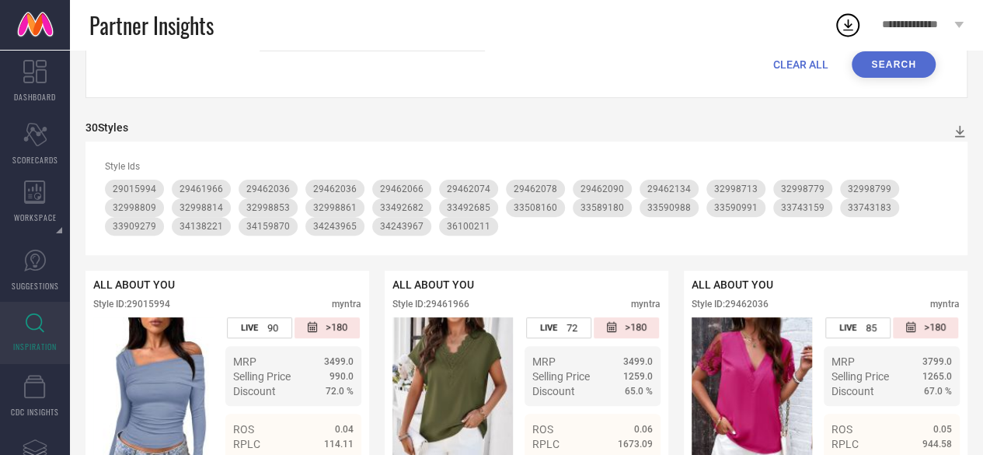
scroll to position [0, 0]
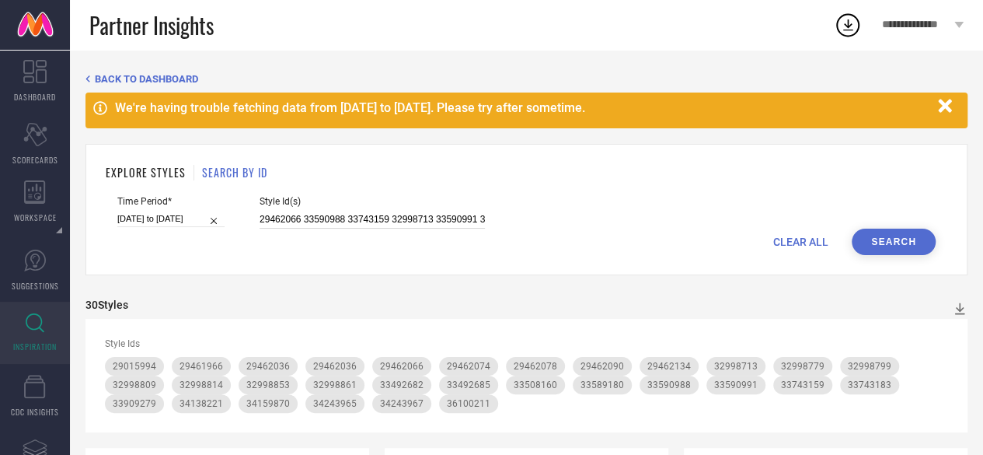
click at [368, 214] on input "29462066 33590988 33743159 32998713 33590991 33492682 34243967 29462134 3299880…" at bounding box center [372, 220] width 225 height 18
paste input "33590241 29462020 33510827 29462052 34159877 33743154 33492686 33508162 3358917…"
type input "33590241 29462020 33510827 29462052 34159877 33743154 33492686 33508162 3358917…"
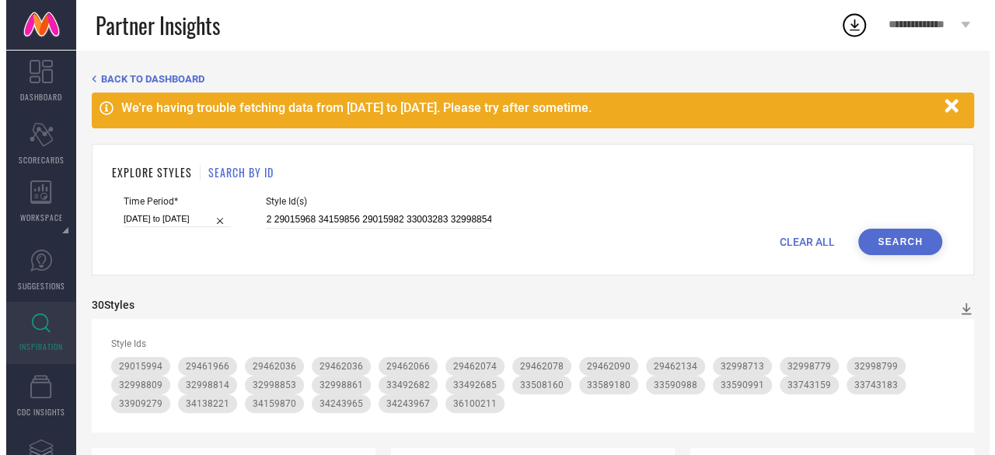
scroll to position [0, 0]
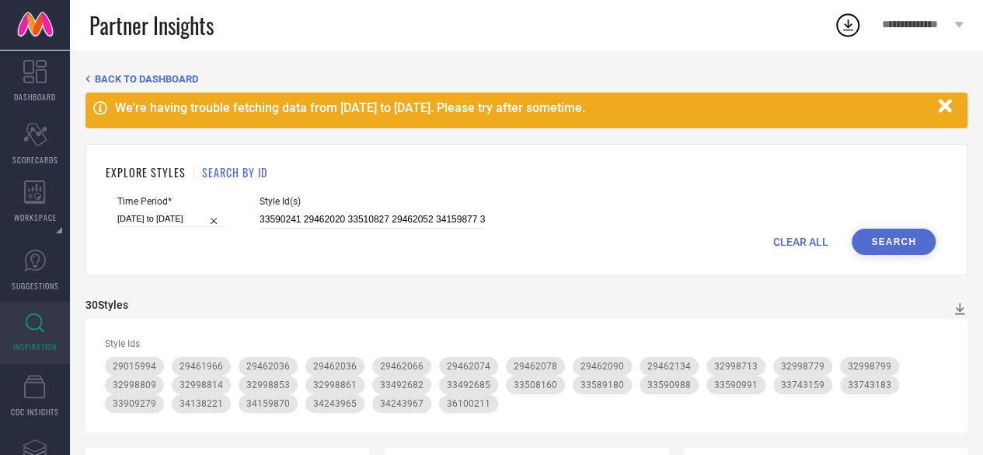
click at [888, 248] on button "Search" at bounding box center [894, 241] width 84 height 26
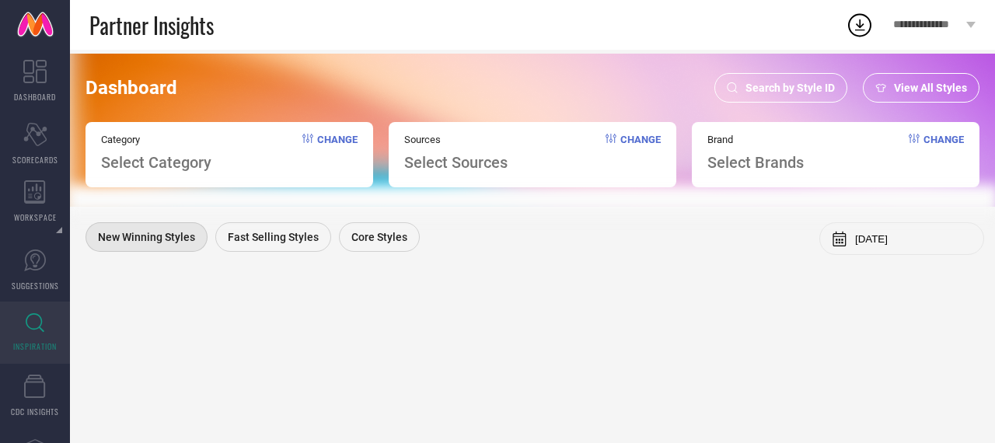
click at [786, 83] on span "Search by Style ID" at bounding box center [789, 88] width 89 height 12
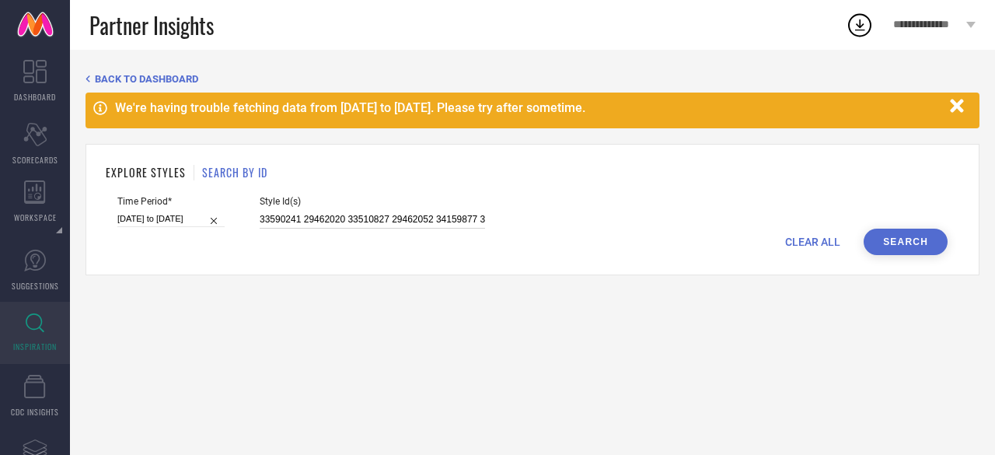
click at [373, 225] on input "33590241 29462020 33510827 29462052 34159877 33743154 33492686 33508162 3358917…" at bounding box center [372, 220] width 225 height 18
click at [919, 238] on button "Search" at bounding box center [905, 241] width 84 height 26
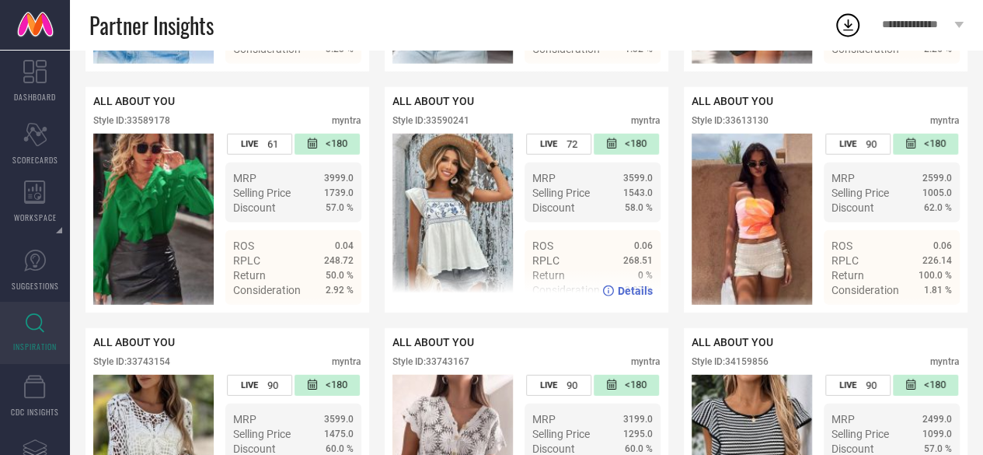
scroll to position [2045, 0]
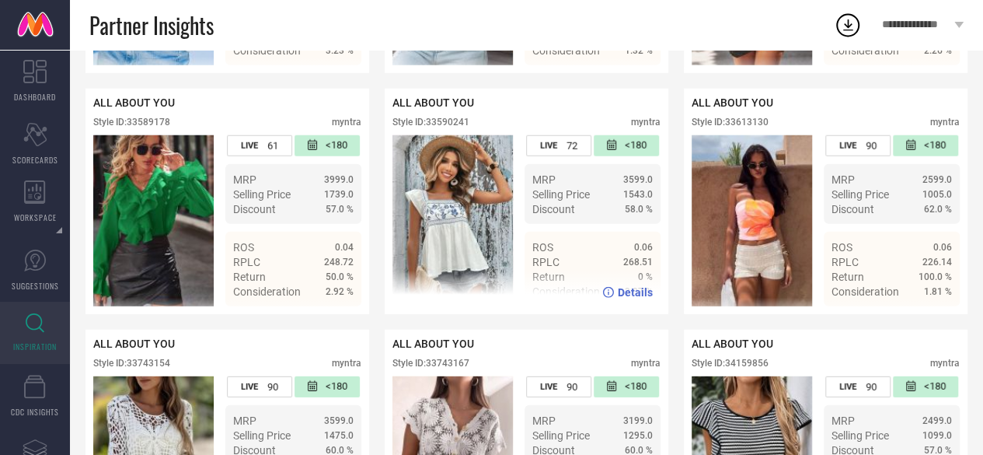
click at [443, 127] on div "Style ID: 33590241" at bounding box center [430, 122] width 77 height 11
copy div "33590241"
